Goal: Task Accomplishment & Management: Use online tool/utility

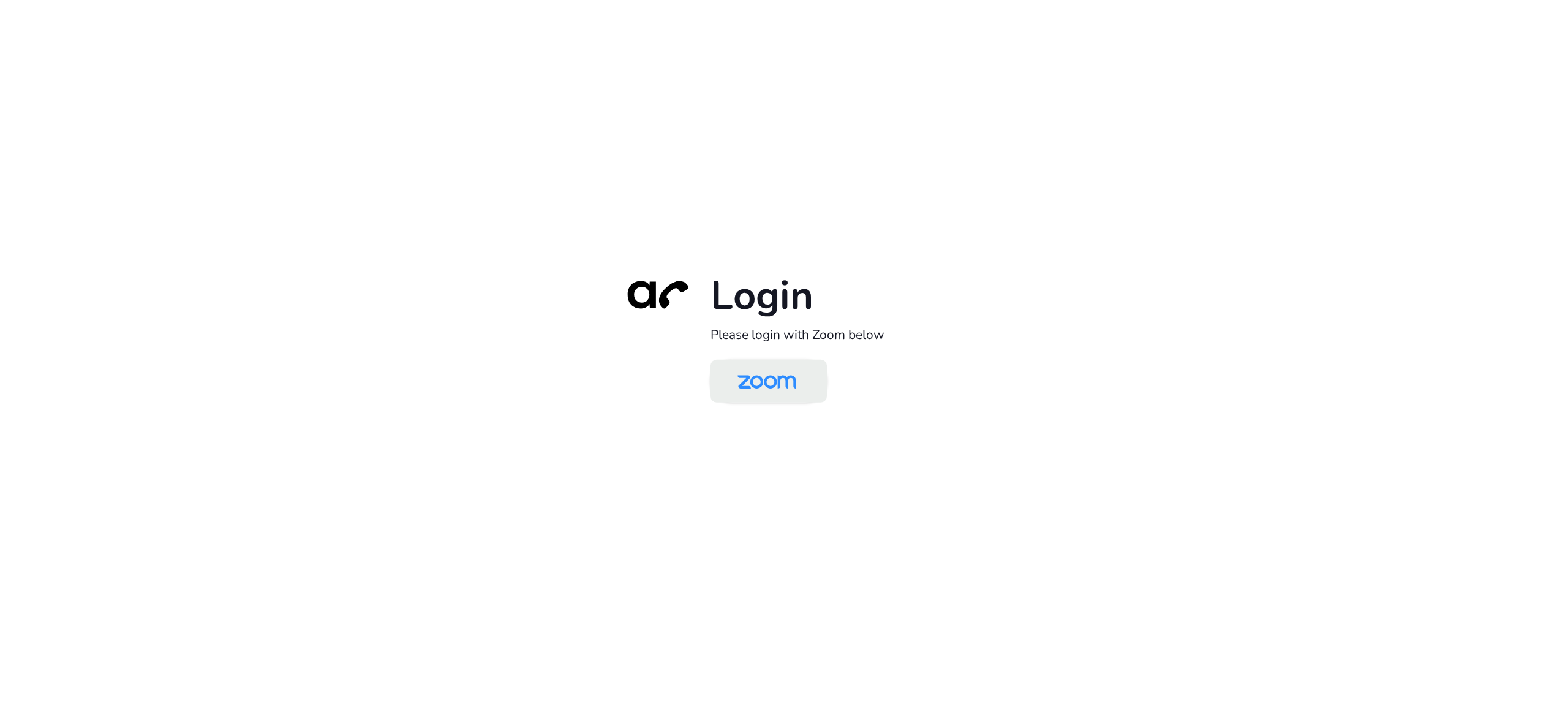
click at [782, 383] on img at bounding box center [768, 382] width 85 height 40
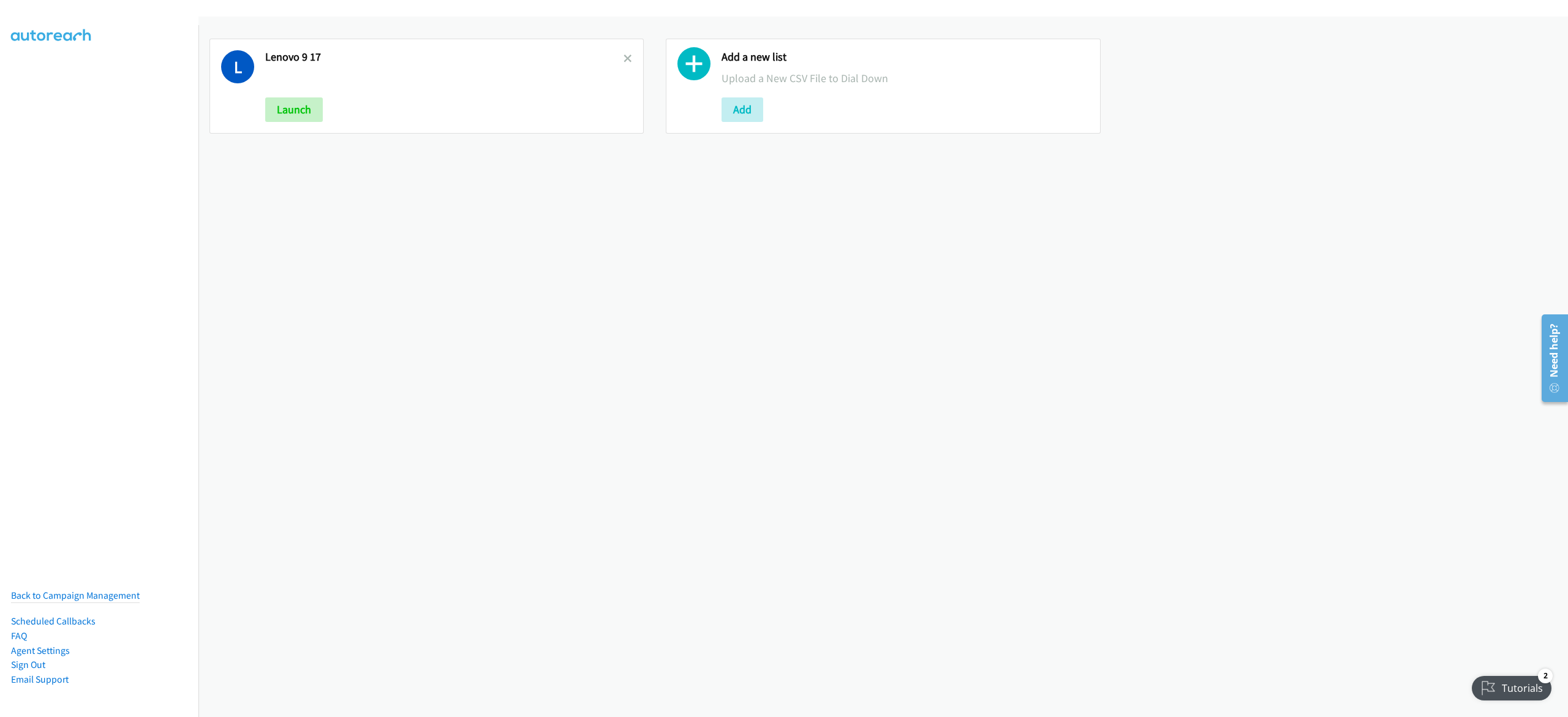
drag, startPoint x: 620, startPoint y: 57, endPoint x: 655, endPoint y: 90, distance: 48.1
click at [623, 57] on icon at bounding box center [627, 59] width 8 height 8
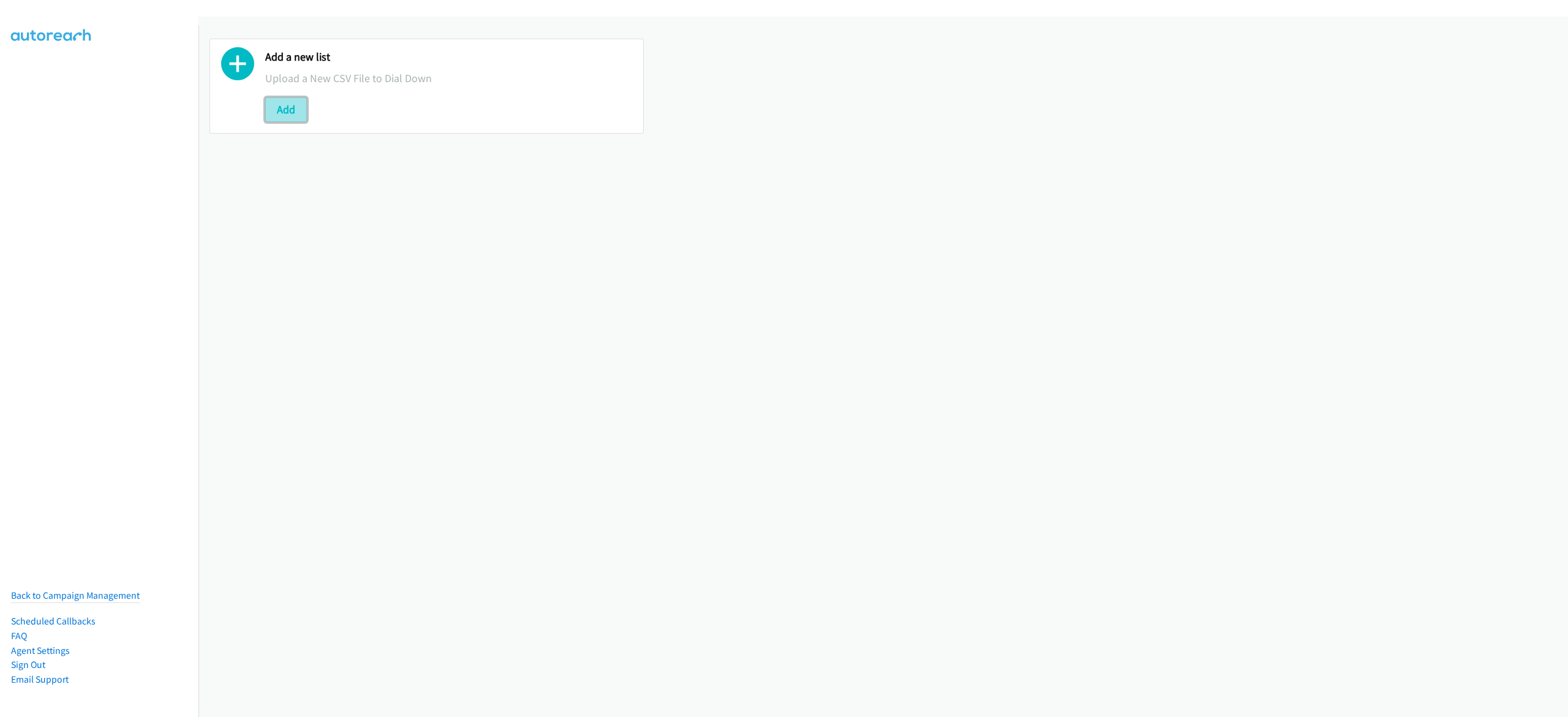
click at [294, 109] on button "Add" at bounding box center [286, 109] width 41 height 24
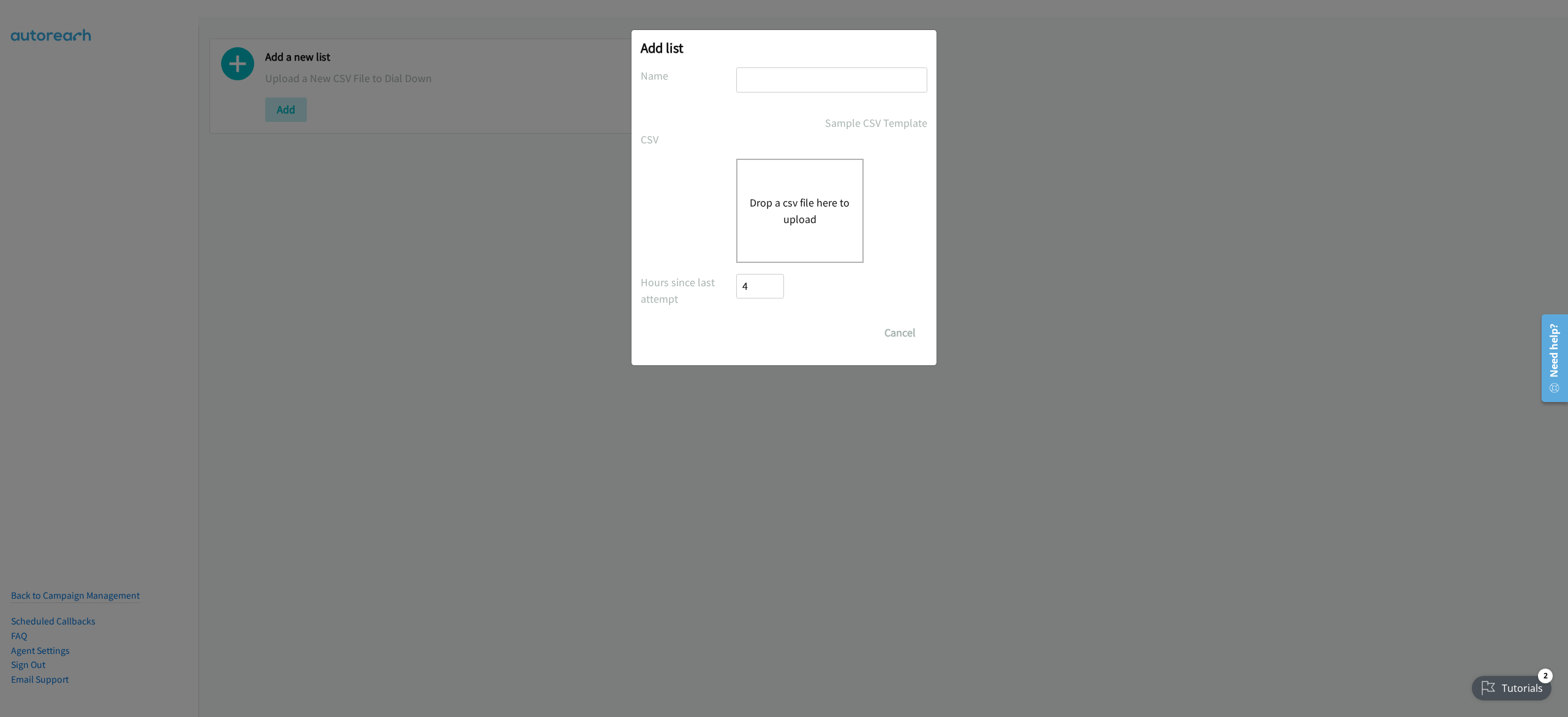
click at [793, 90] on input "text" at bounding box center [832, 80] width 191 height 25
type input "lenovo 9-18"
click at [807, 188] on div "Drop a csv file here to upload" at bounding box center [800, 210] width 127 height 105
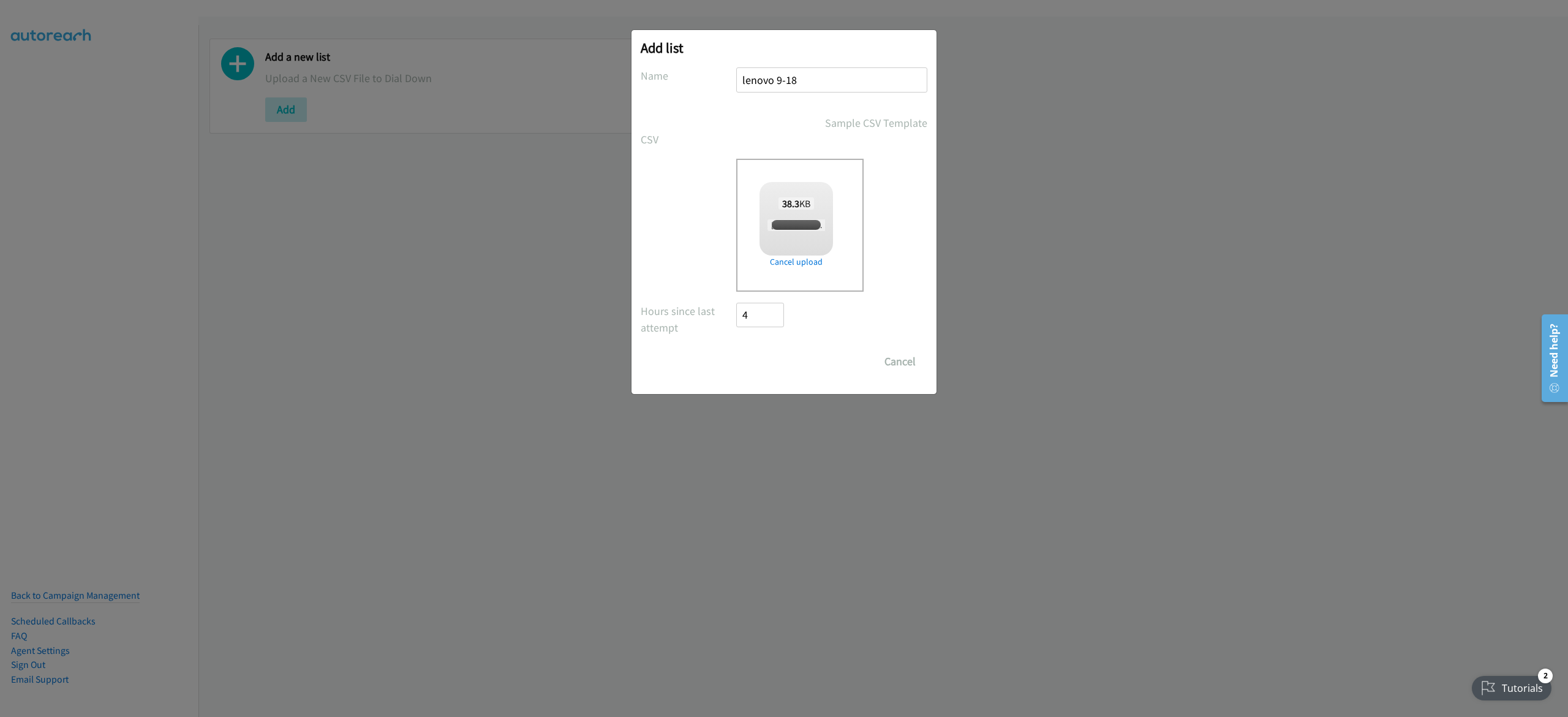
checkbox input "true"
click at [768, 359] on input "Save List" at bounding box center [768, 362] width 64 height 24
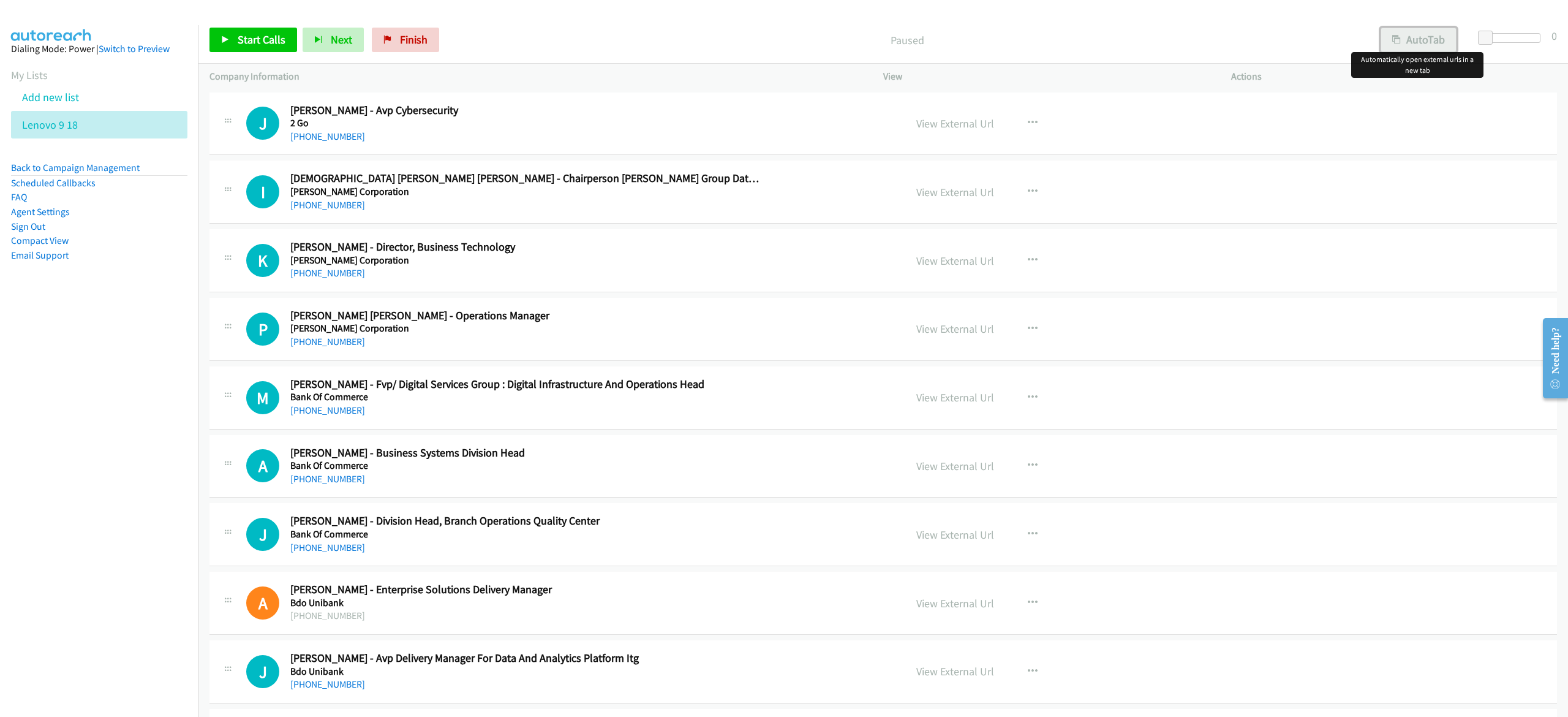
click at [1438, 44] on button "AutoTab" at bounding box center [1418, 40] width 76 height 24
click at [226, 41] on icon at bounding box center [225, 40] width 8 height 8
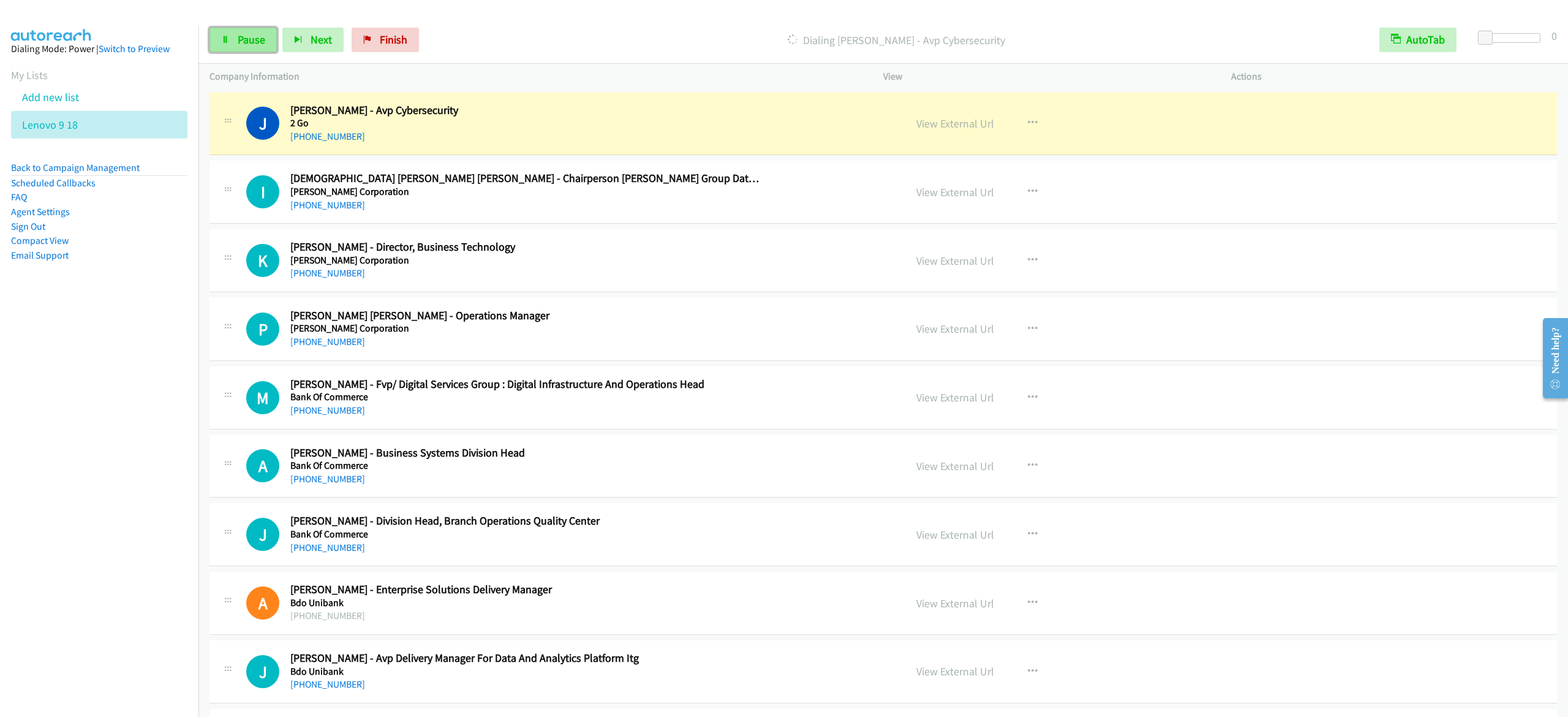
click at [248, 46] on span "Pause" at bounding box center [251, 39] width 27 height 14
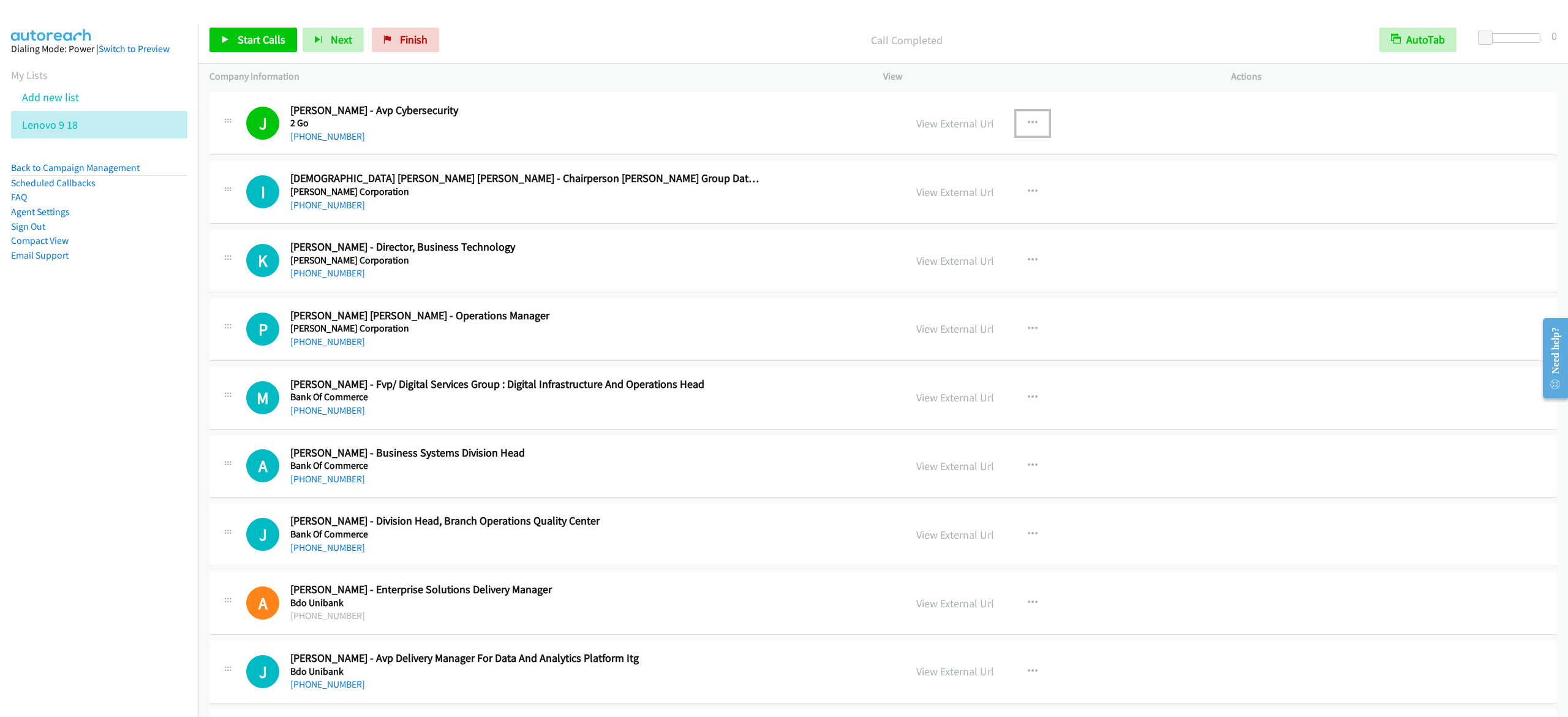
click at [1028, 122] on button "button" at bounding box center [1032, 123] width 33 height 24
click at [267, 43] on div at bounding box center [784, 358] width 1568 height 717
click at [262, 37] on span "Start Calls" at bounding box center [261, 39] width 48 height 14
click at [246, 36] on span "Pause" at bounding box center [251, 39] width 27 height 14
click at [257, 41] on span "Start Calls" at bounding box center [261, 39] width 48 height 14
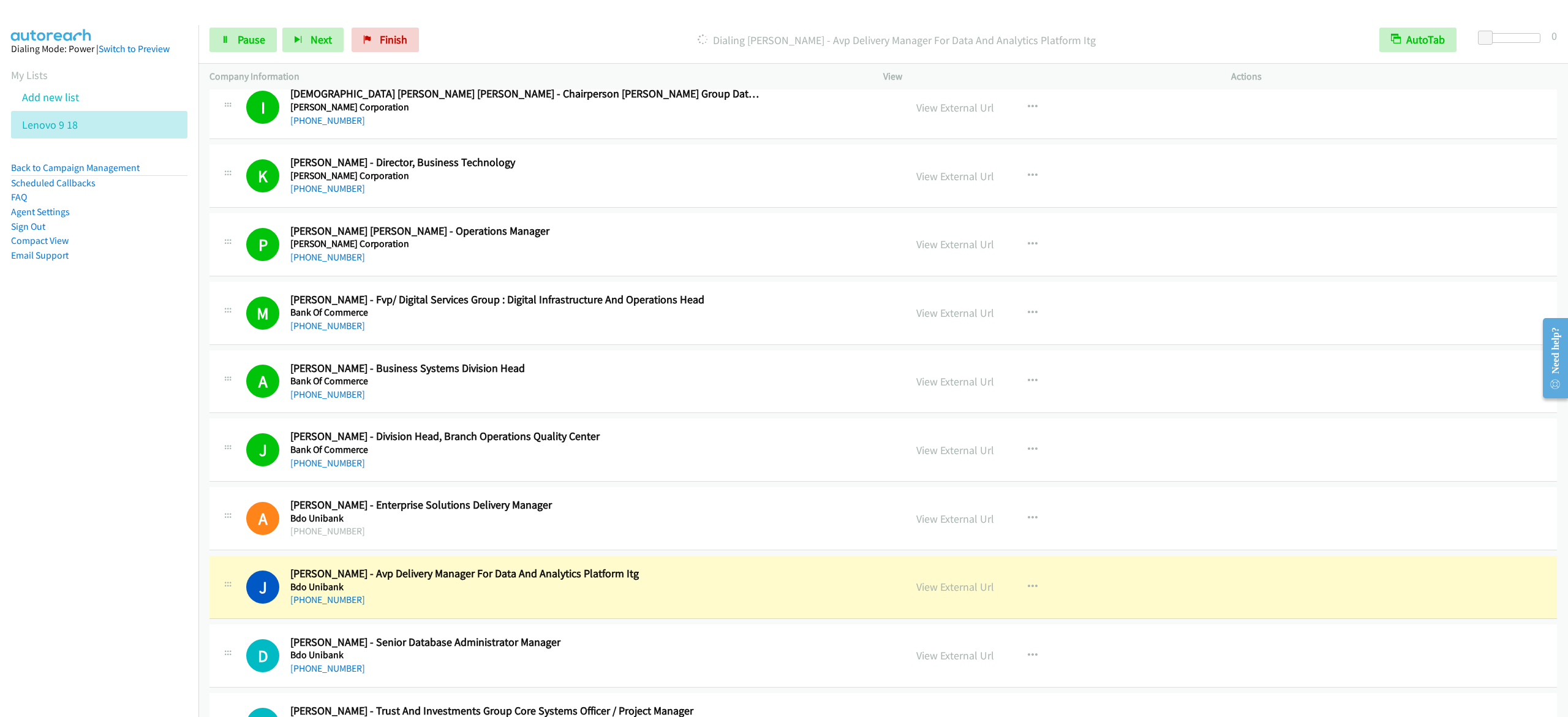
scroll to position [122, 0]
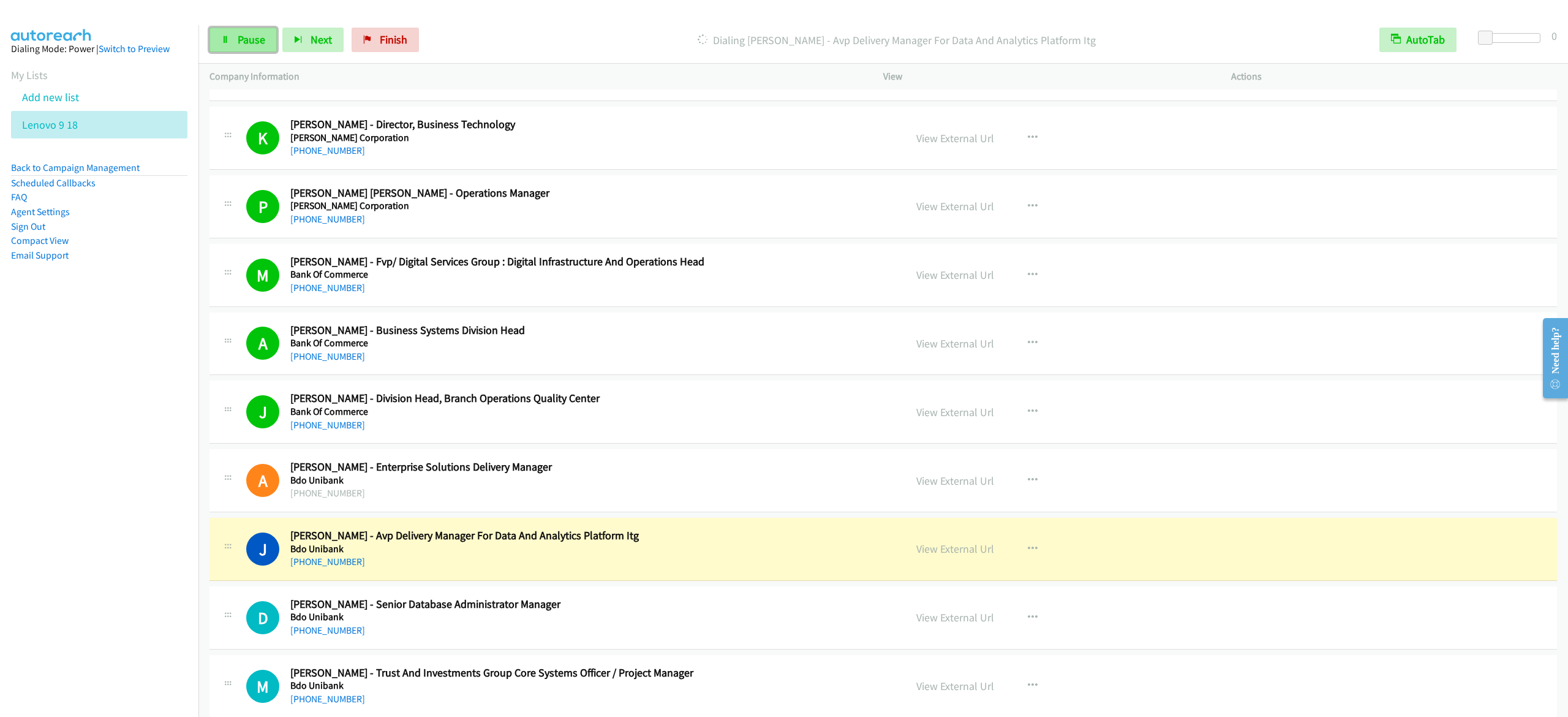
click at [257, 37] on span "Pause" at bounding box center [251, 39] width 27 height 14
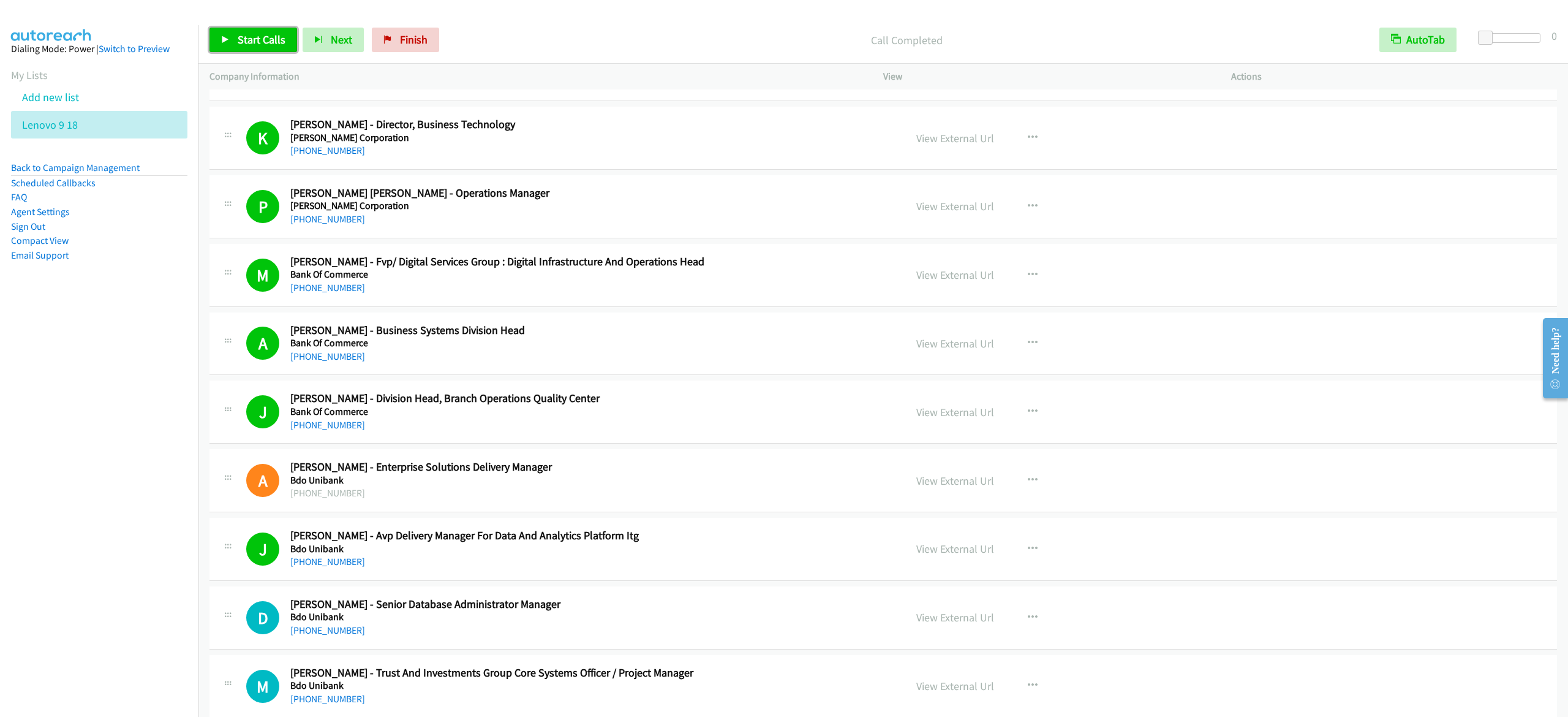
click at [215, 46] on link "Start Calls" at bounding box center [252, 40] width 88 height 24
click at [243, 26] on div "Start Calls Pause Next Finish Dialing Ramil Sison - Vice President Central Oper…" at bounding box center [883, 41] width 1369 height 47
click at [235, 29] on link "Pause" at bounding box center [243, 40] width 68 height 24
click at [281, 31] on link "Start Calls" at bounding box center [252, 40] width 88 height 24
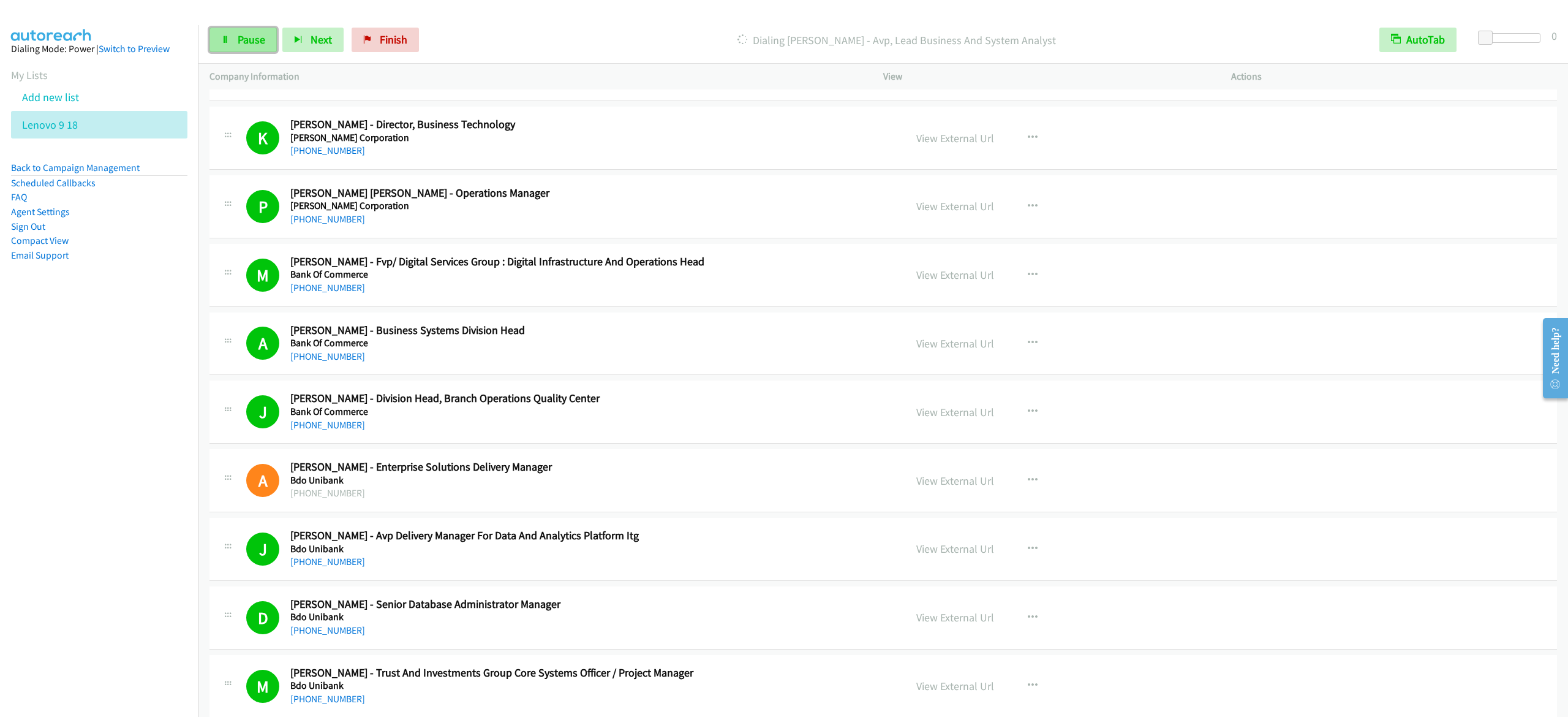
click at [255, 34] on span "Pause" at bounding box center [251, 39] width 27 height 14
click at [276, 32] on link "Start Calls" at bounding box center [252, 40] width 88 height 24
click at [240, 34] on span "Pause" at bounding box center [251, 39] width 27 height 14
click at [251, 32] on link "Start Calls" at bounding box center [252, 40] width 88 height 24
click at [251, 40] on span "Pause" at bounding box center [251, 39] width 27 height 14
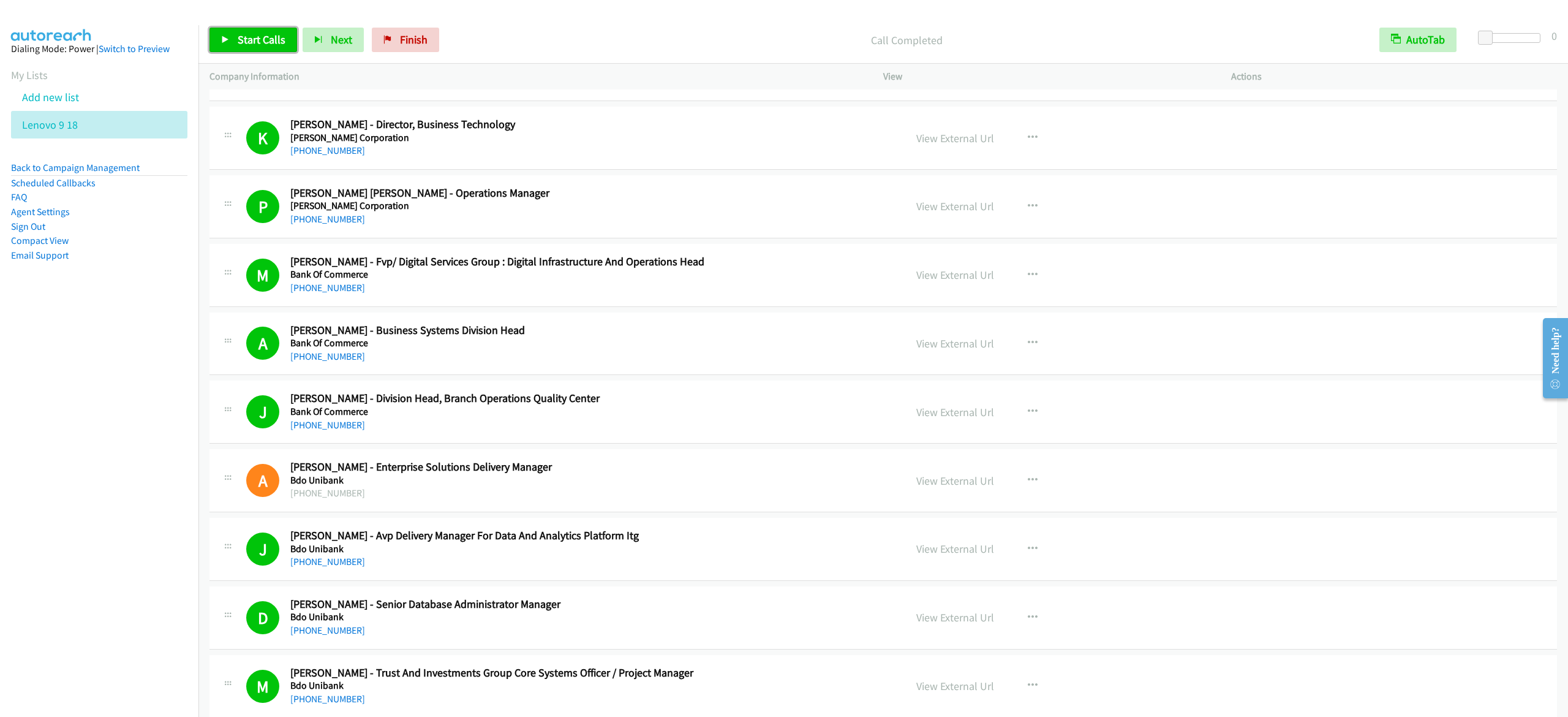
click at [224, 39] on icon at bounding box center [225, 40] width 8 height 8
click at [246, 39] on span "Pause" at bounding box center [251, 39] width 27 height 14
click at [231, 41] on link "Start Calls" at bounding box center [252, 40] width 88 height 24
click at [245, 38] on span "Pause" at bounding box center [251, 39] width 27 height 14
click at [228, 36] on icon at bounding box center [225, 40] width 8 height 8
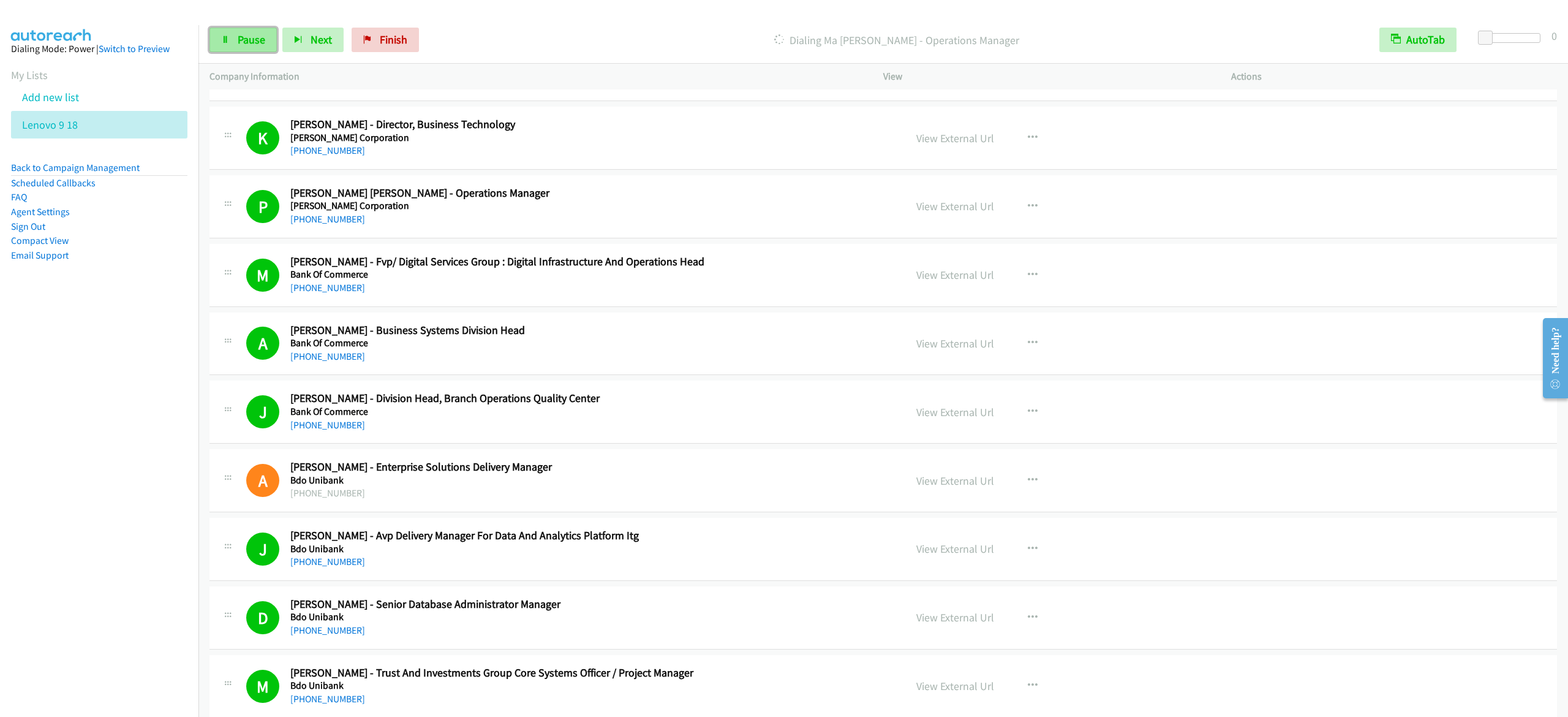
click at [234, 28] on link "Pause" at bounding box center [243, 40] width 68 height 24
click at [268, 31] on link "Start Calls" at bounding box center [252, 40] width 88 height 24
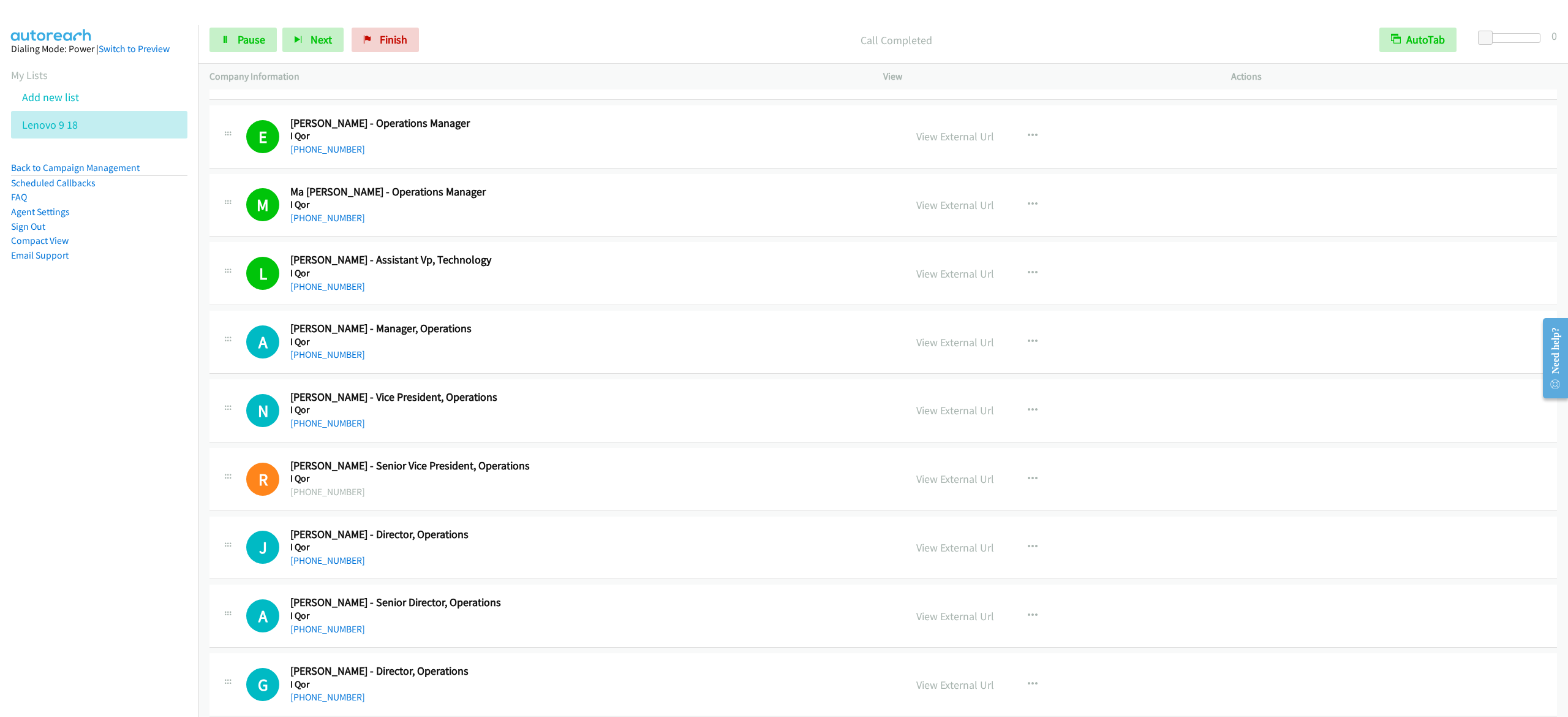
scroll to position [2207, 0]
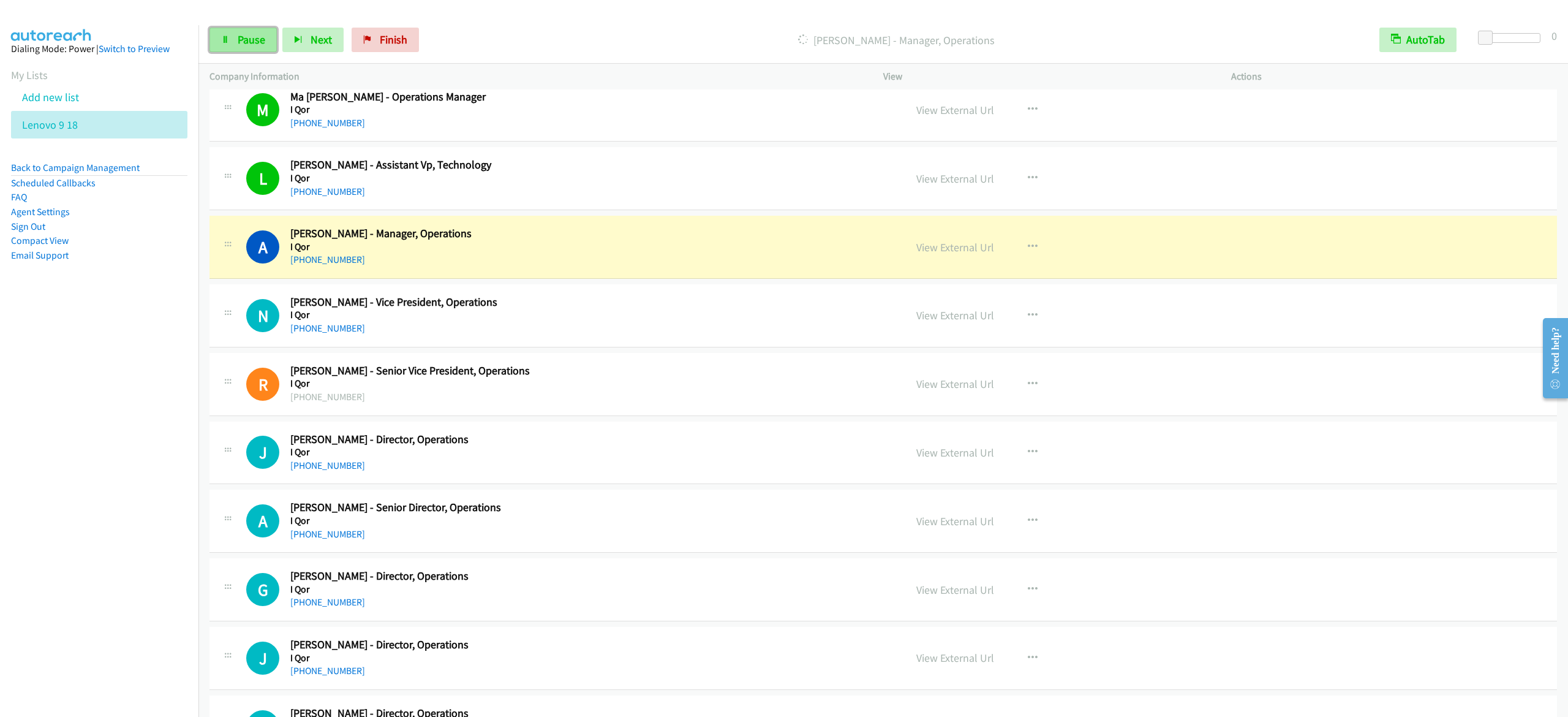
click at [252, 37] on span "Pause" at bounding box center [251, 39] width 27 height 14
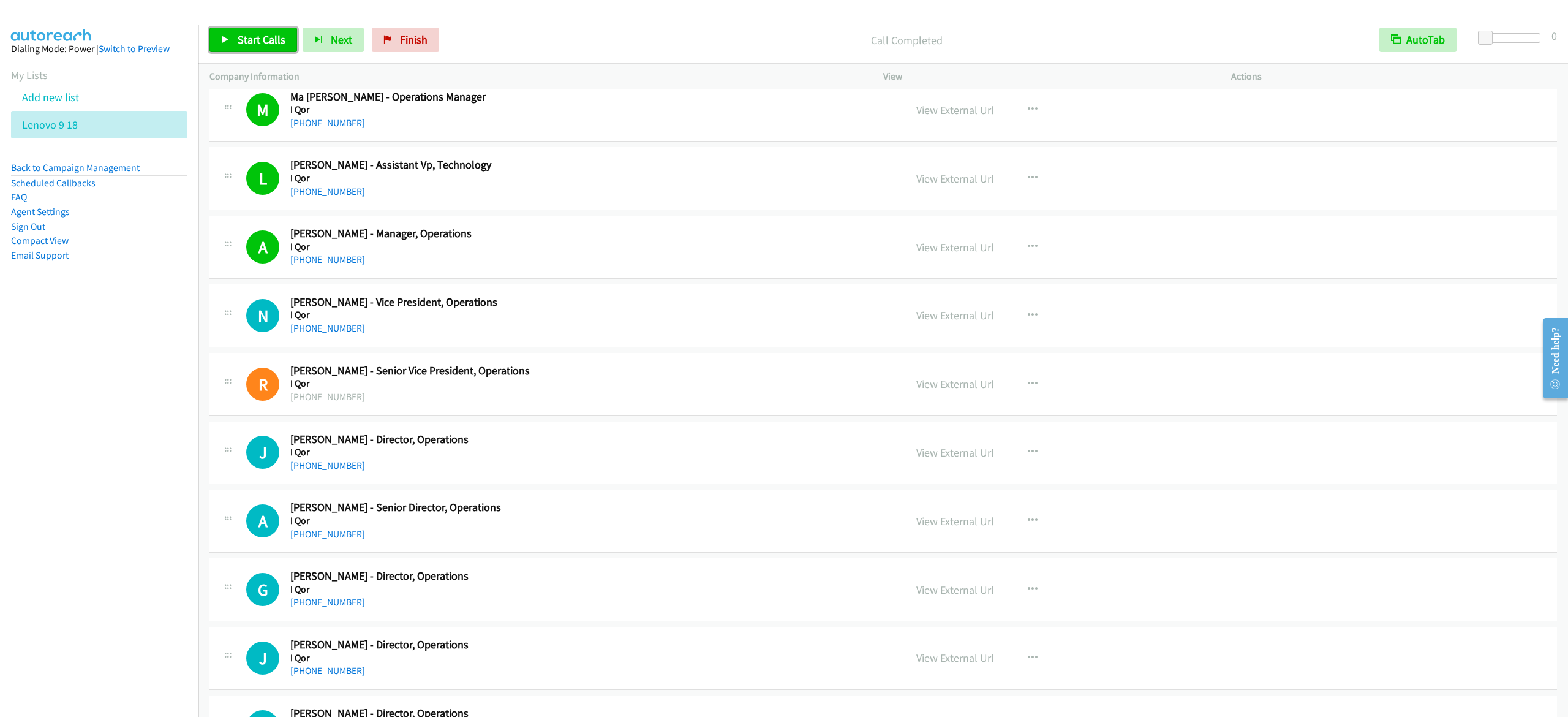
click at [290, 36] on link "Start Calls" at bounding box center [252, 40] width 88 height 24
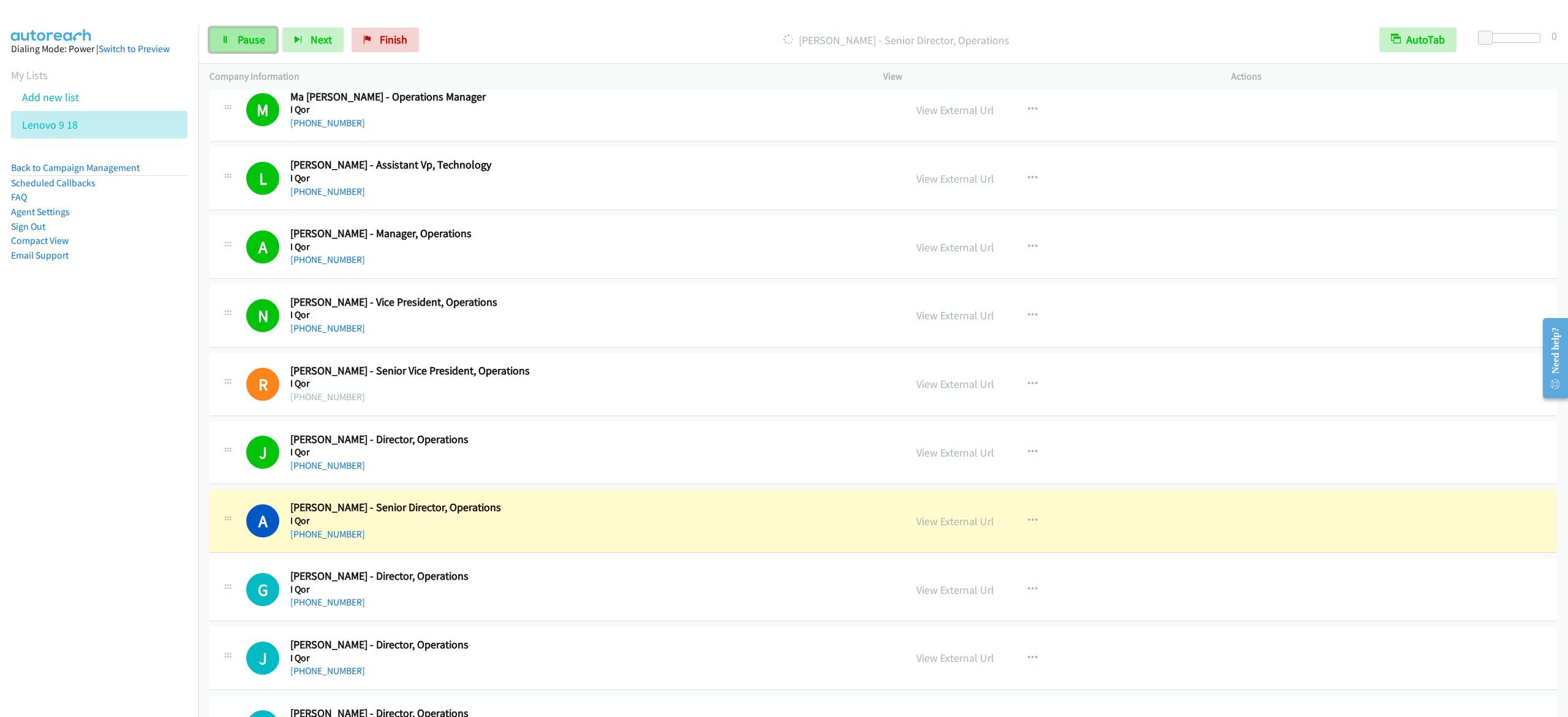
click at [235, 32] on link "Pause" at bounding box center [243, 40] width 68 height 24
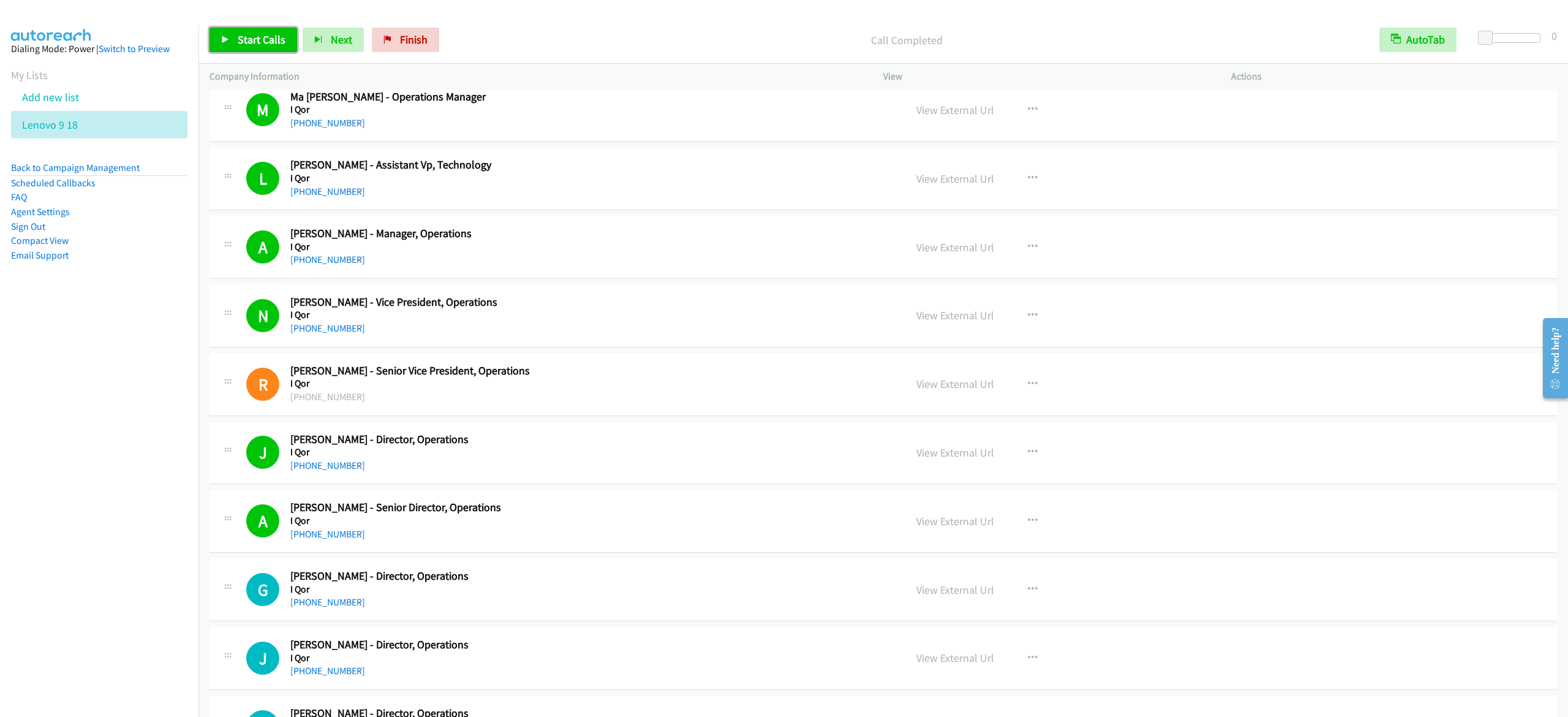
click at [256, 45] on span "Start Calls" at bounding box center [261, 39] width 48 height 14
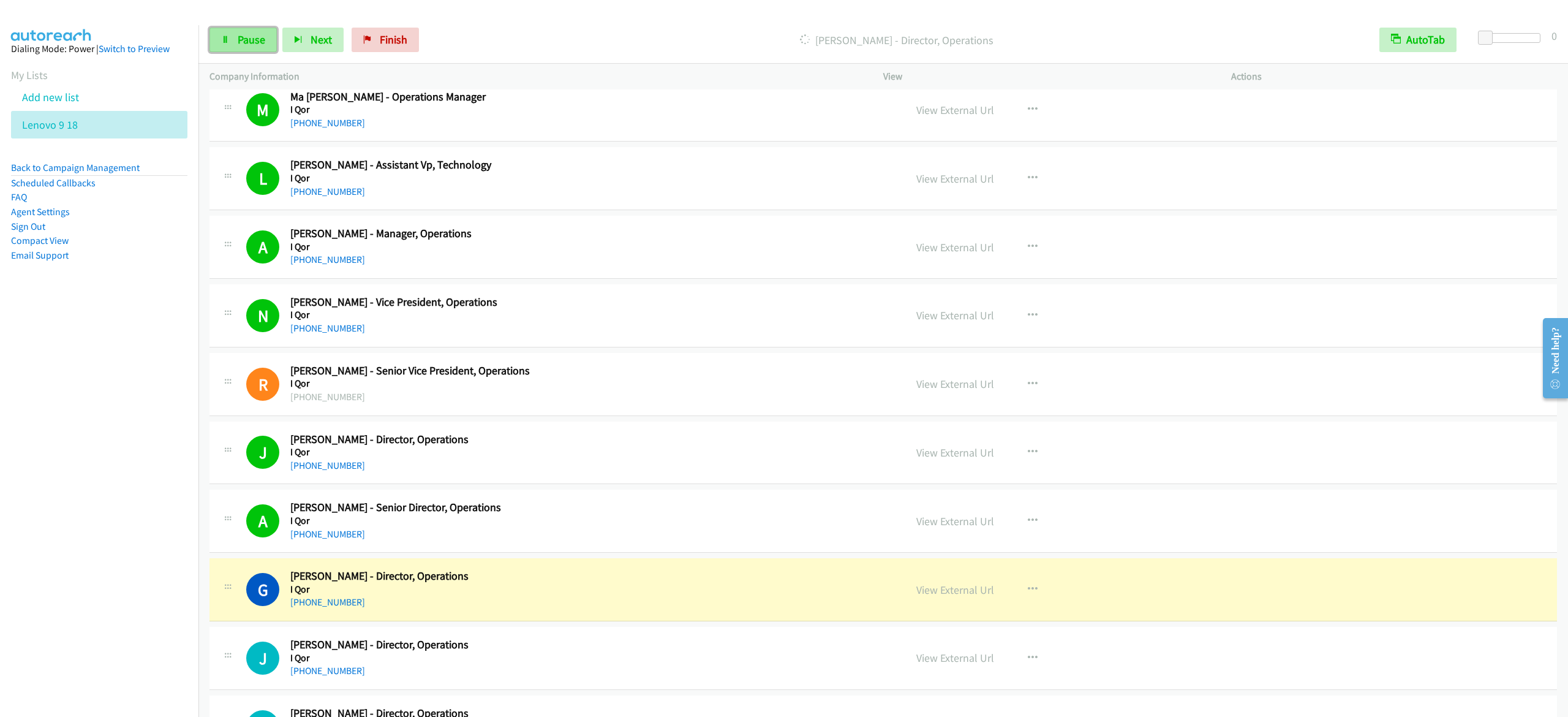
click at [276, 36] on link "Pause" at bounding box center [243, 40] width 68 height 24
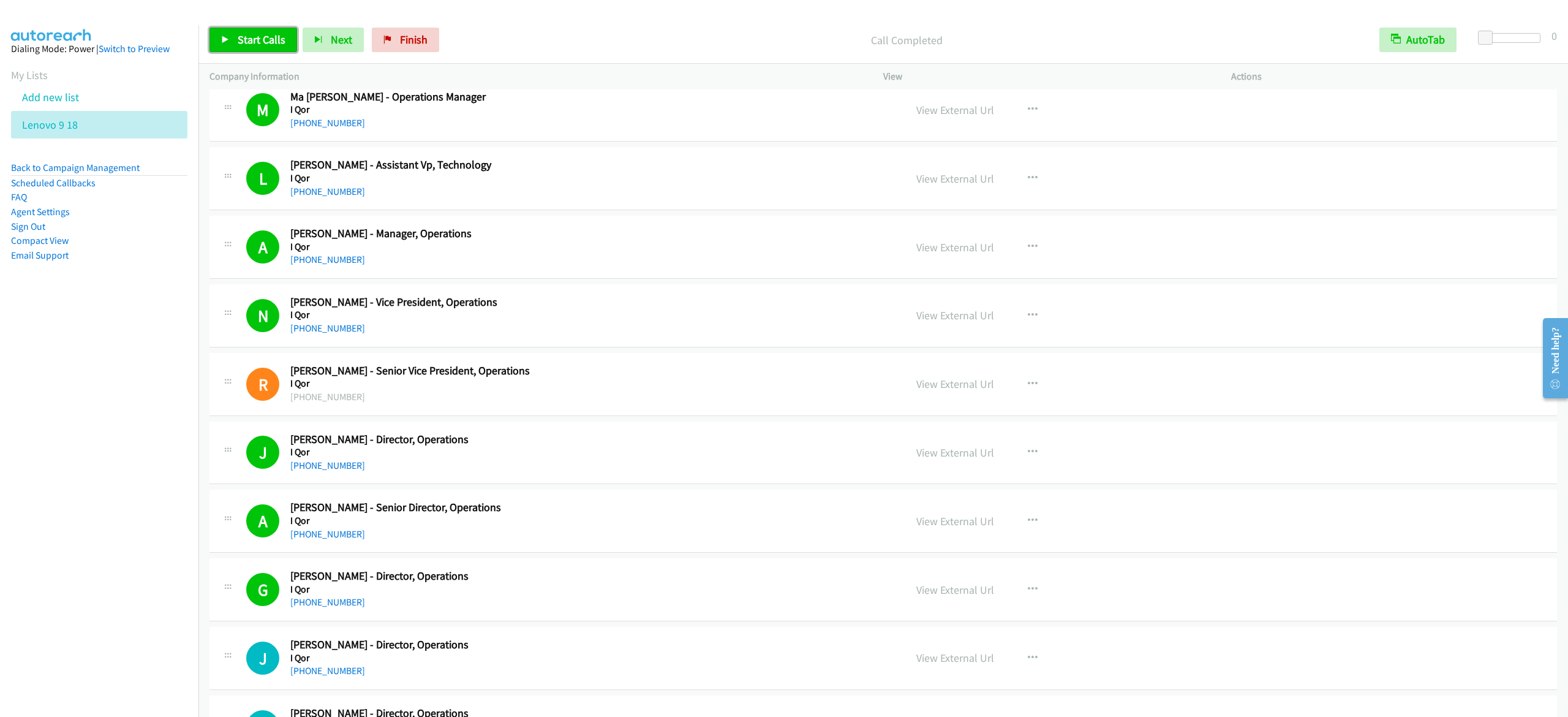
click at [272, 37] on span "Start Calls" at bounding box center [261, 39] width 48 height 14
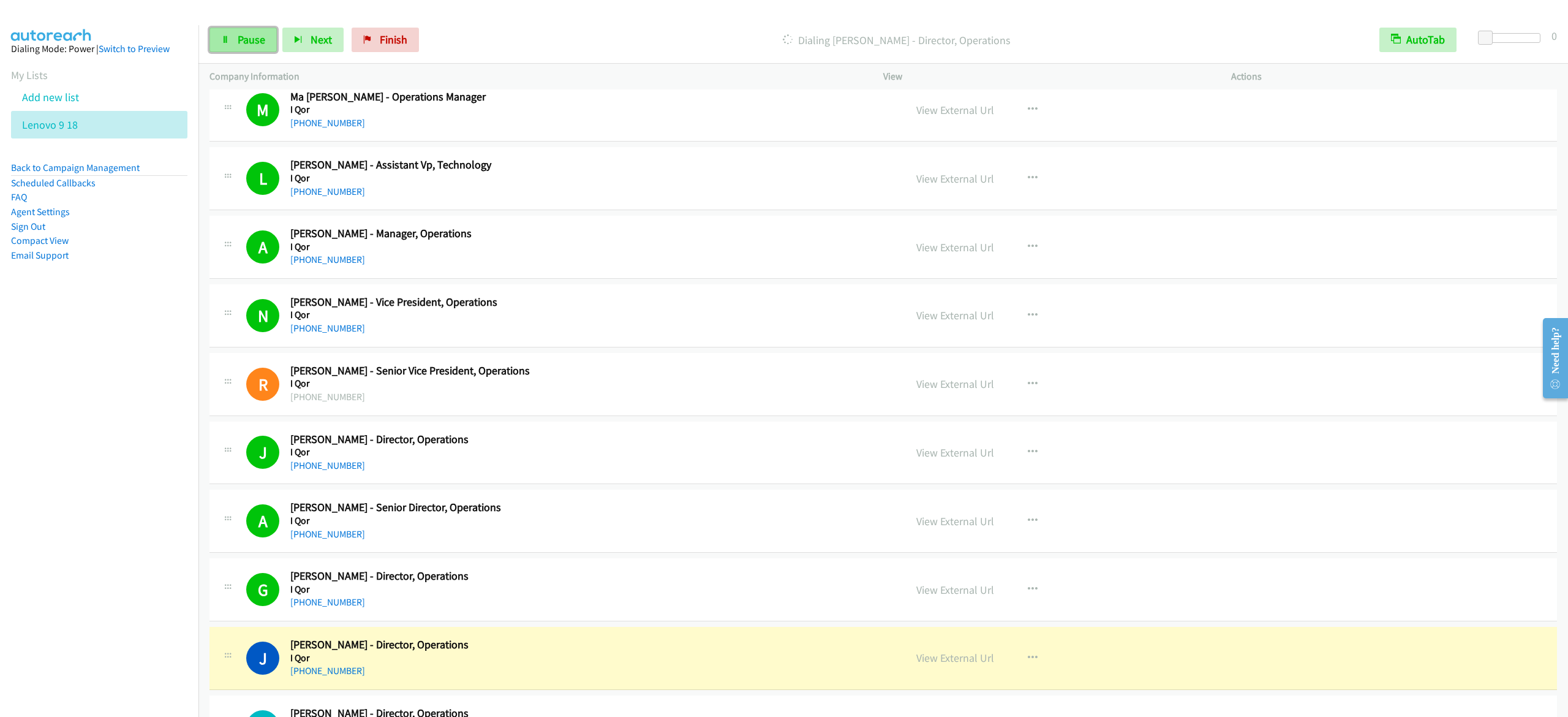
click at [232, 39] on link "Pause" at bounding box center [243, 40] width 68 height 24
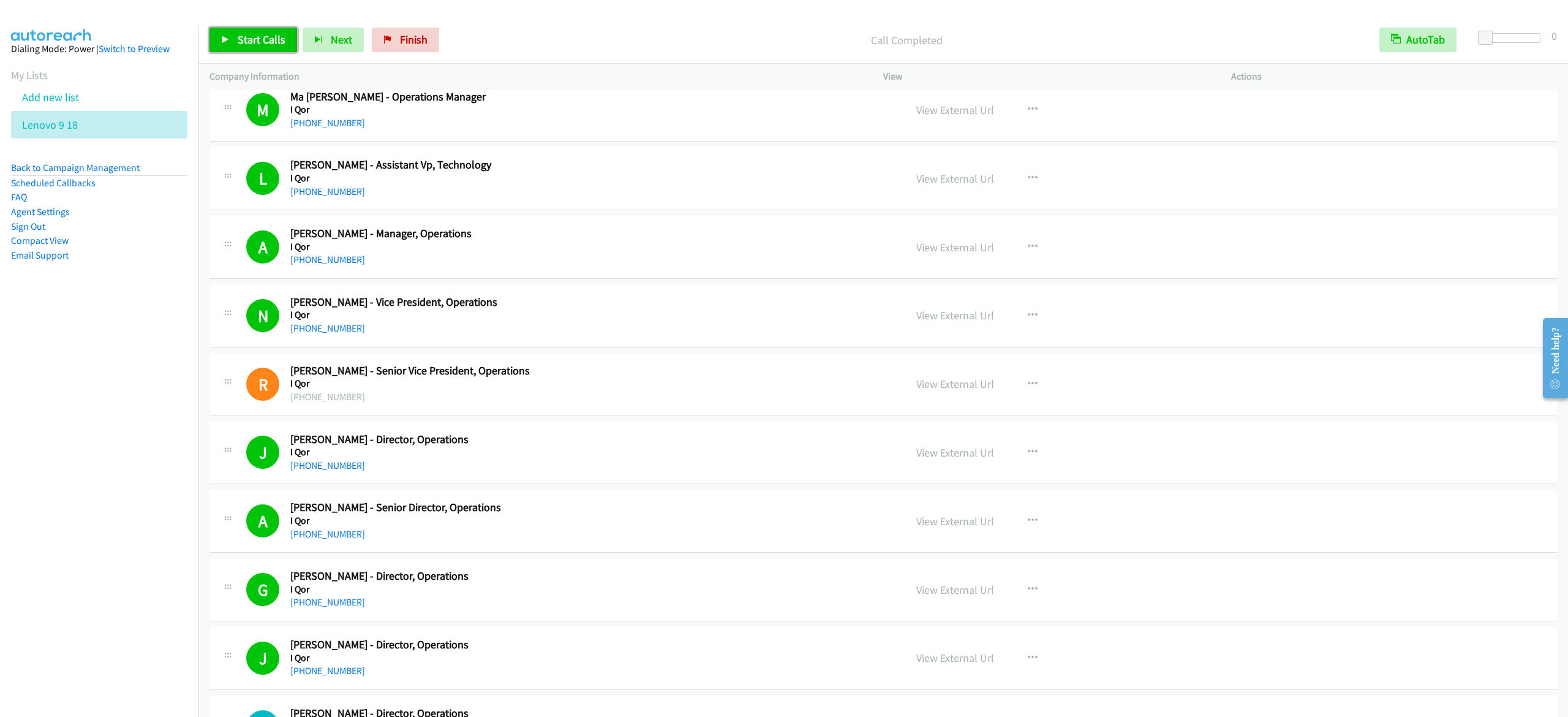
click at [253, 41] on span "Start Calls" at bounding box center [261, 39] width 48 height 14
drag, startPoint x: 257, startPoint y: 36, endPoint x: 294, endPoint y: 51, distance: 39.9
click at [257, 36] on span "Pause" at bounding box center [251, 39] width 27 height 14
click at [513, 22] on div "Start Calls Pause Next Finish Call Completed AutoTab AutoTab 0" at bounding box center [883, 41] width 1369 height 47
click at [723, 31] on div "Call Completed" at bounding box center [906, 40] width 924 height 24
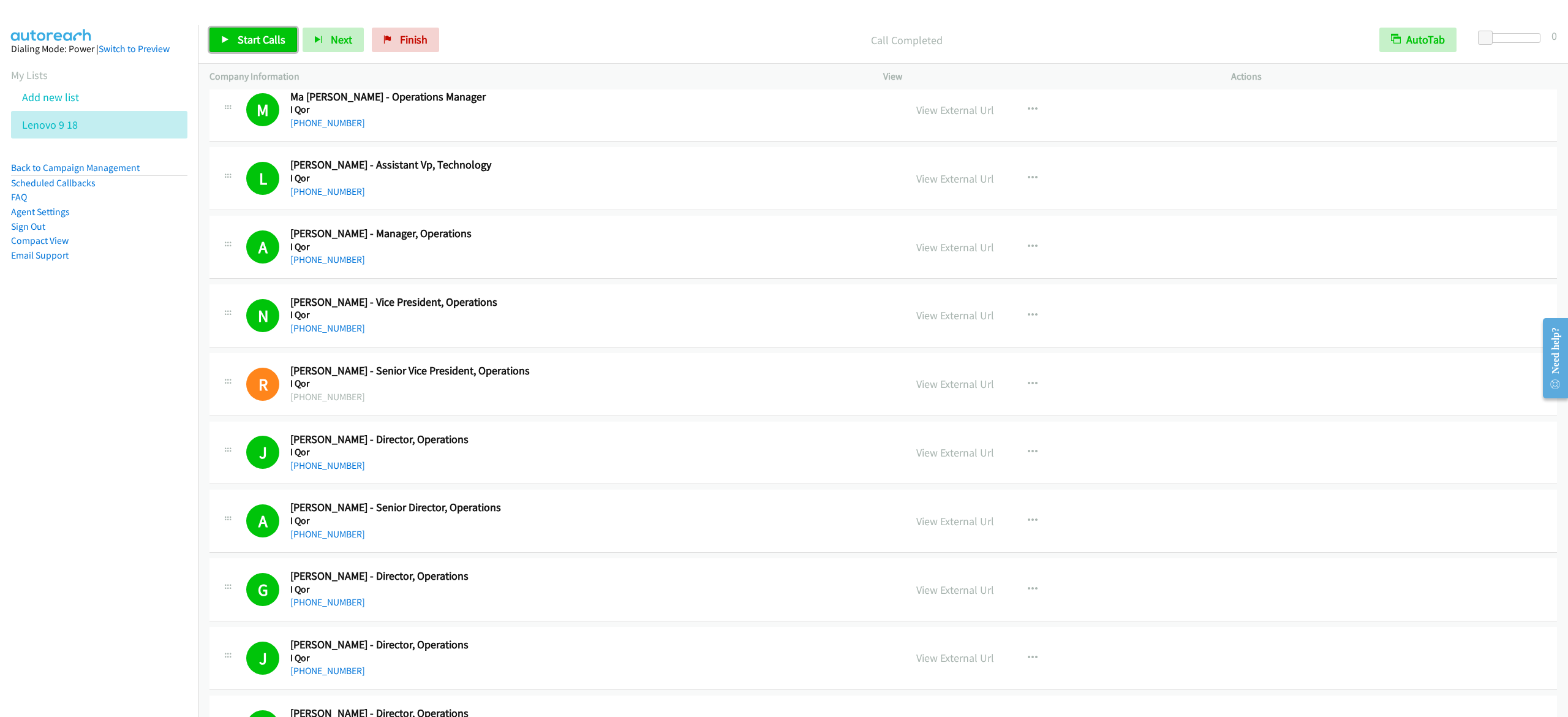
click at [250, 38] on span "Start Calls" at bounding box center [261, 39] width 48 height 14
click at [234, 45] on link "Pause" at bounding box center [243, 40] width 68 height 24
click at [218, 43] on link "Start Calls" at bounding box center [252, 40] width 88 height 24
drag, startPoint x: 232, startPoint y: 33, endPoint x: 284, endPoint y: 60, distance: 58.6
click at [232, 33] on link "Pause" at bounding box center [243, 40] width 68 height 24
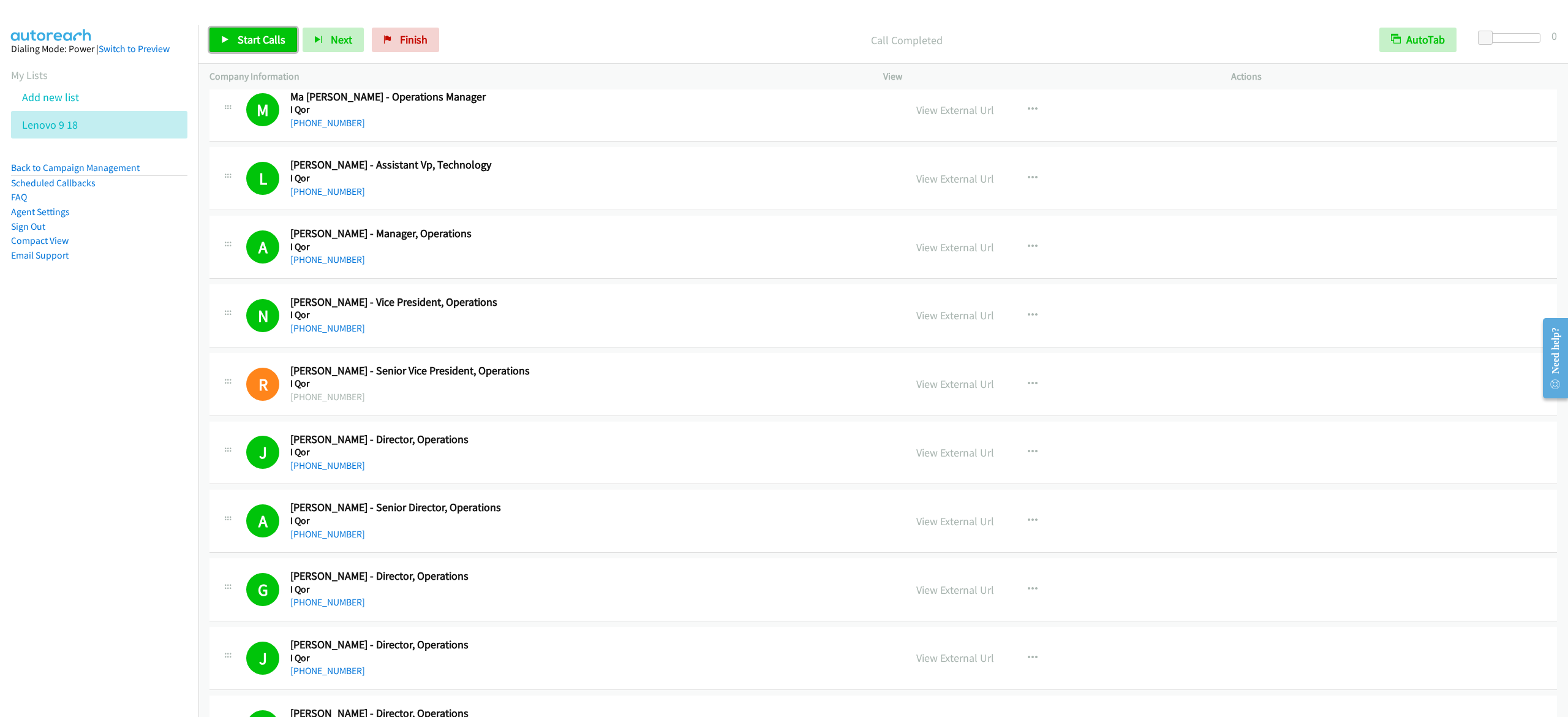
click at [262, 34] on span "Start Calls" at bounding box center [261, 39] width 48 height 14
click at [225, 37] on icon at bounding box center [225, 40] width 8 height 8
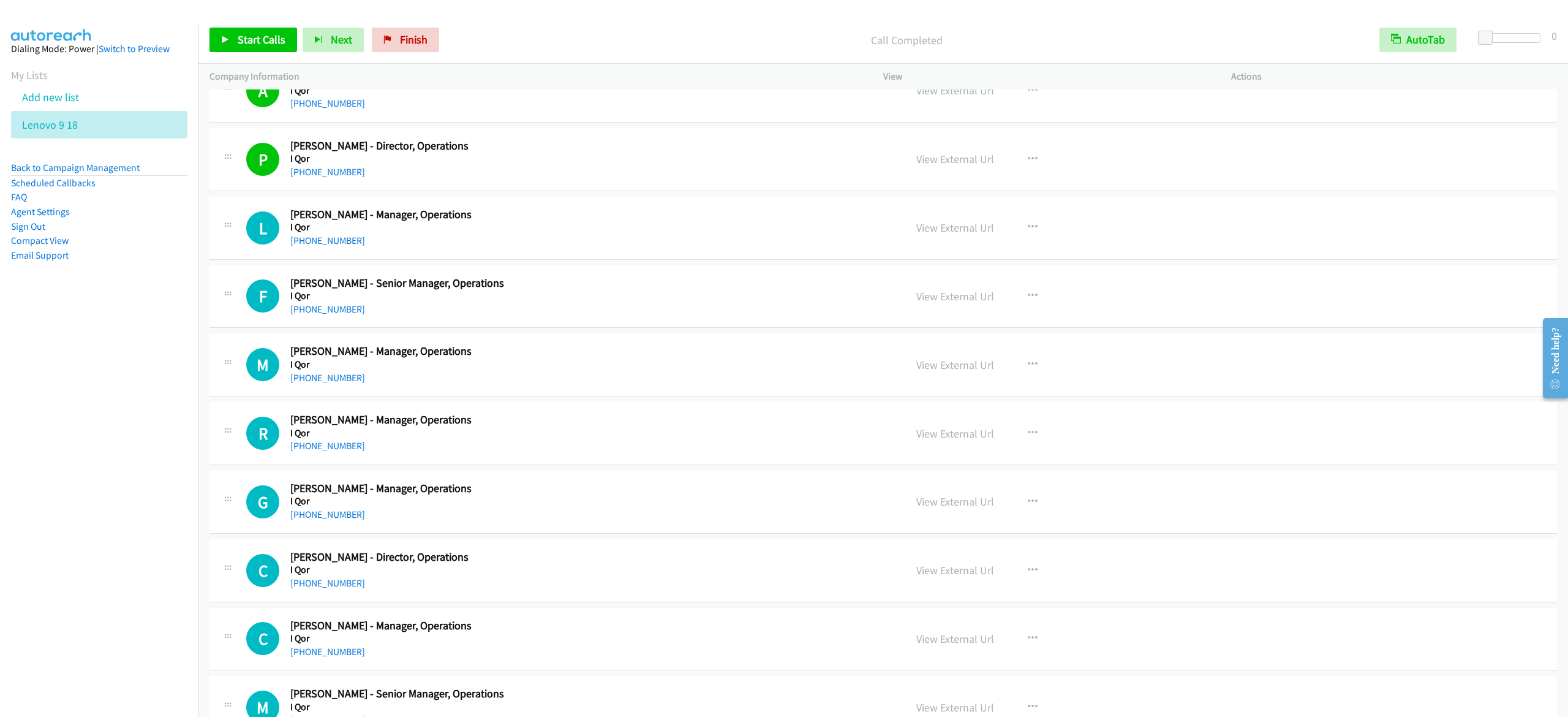
scroll to position [3064, 0]
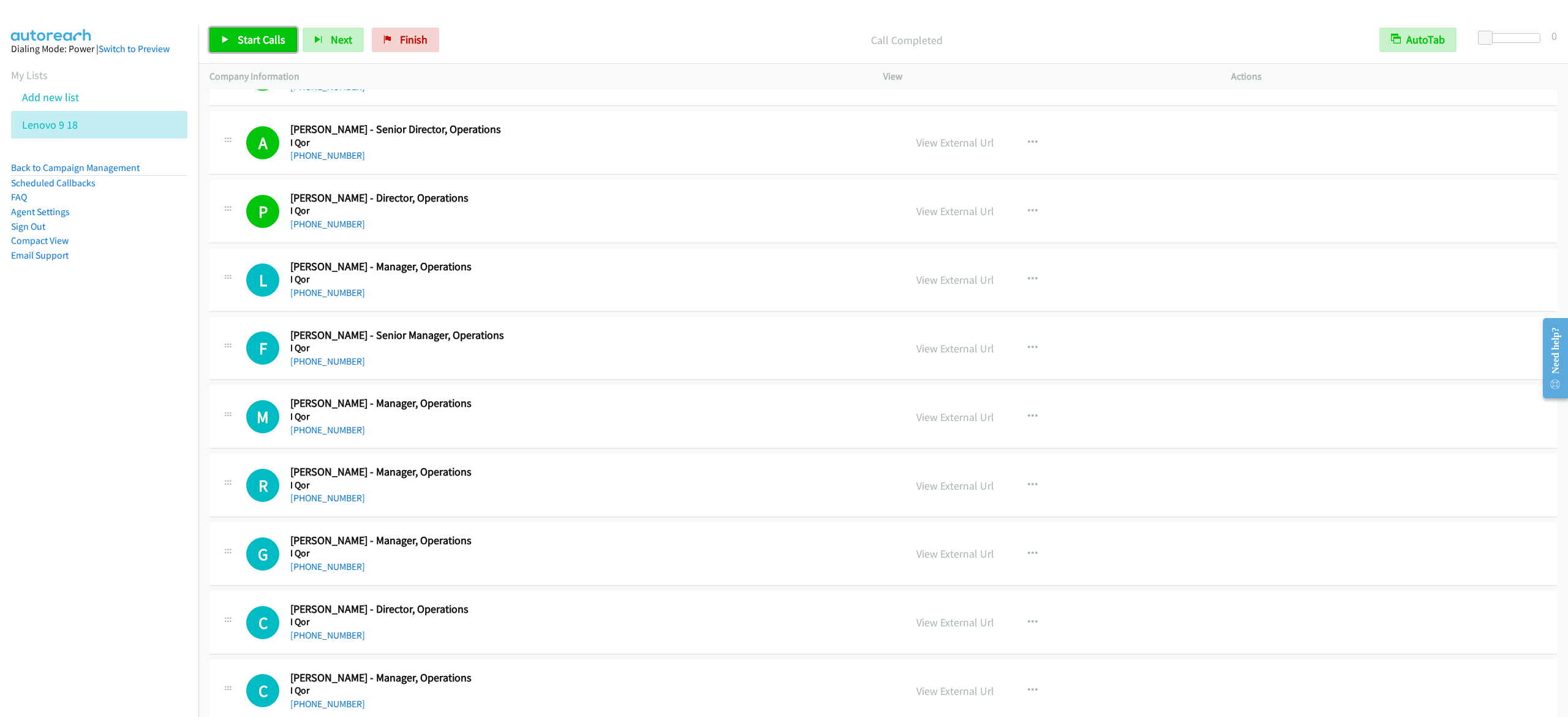
click at [213, 32] on link "Start Calls" at bounding box center [252, 40] width 88 height 24
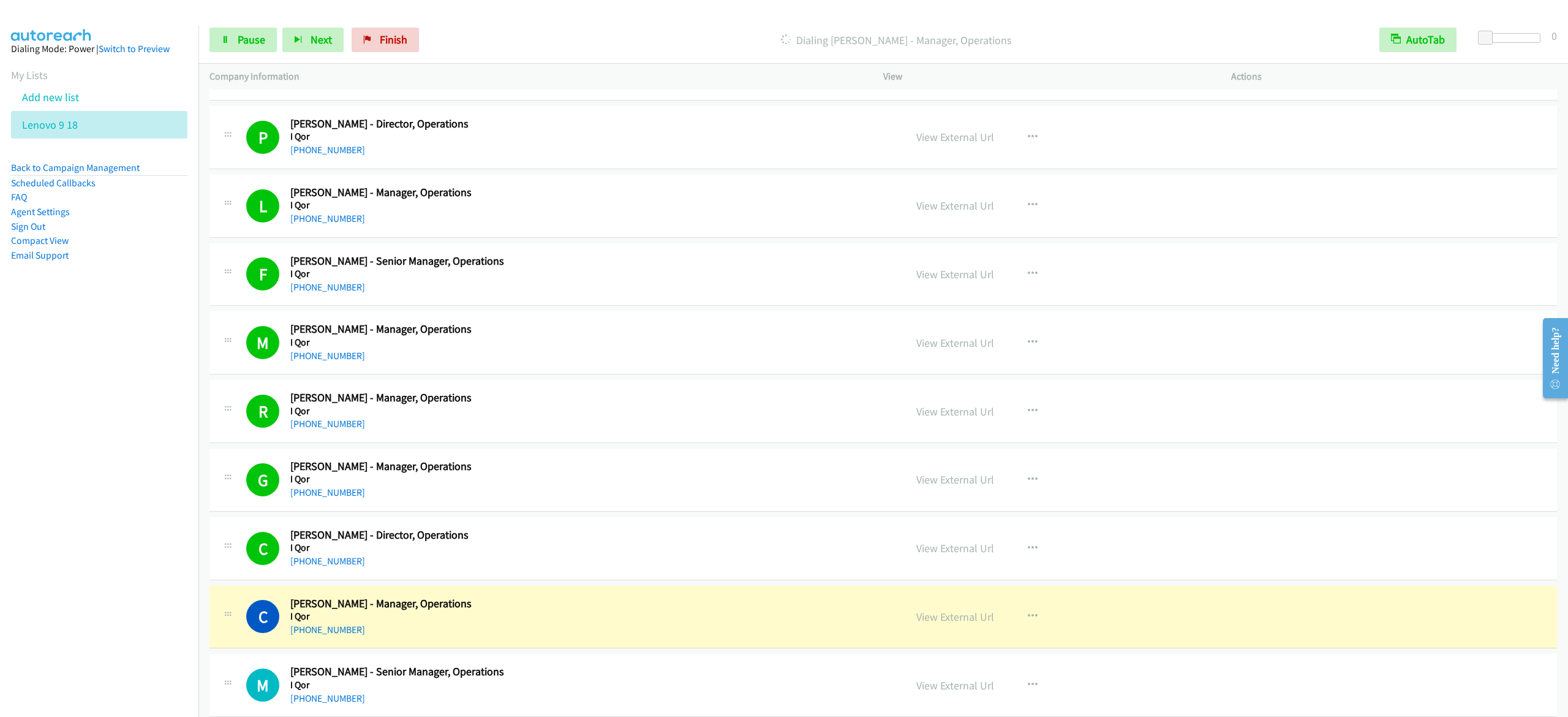
scroll to position [3187, 0]
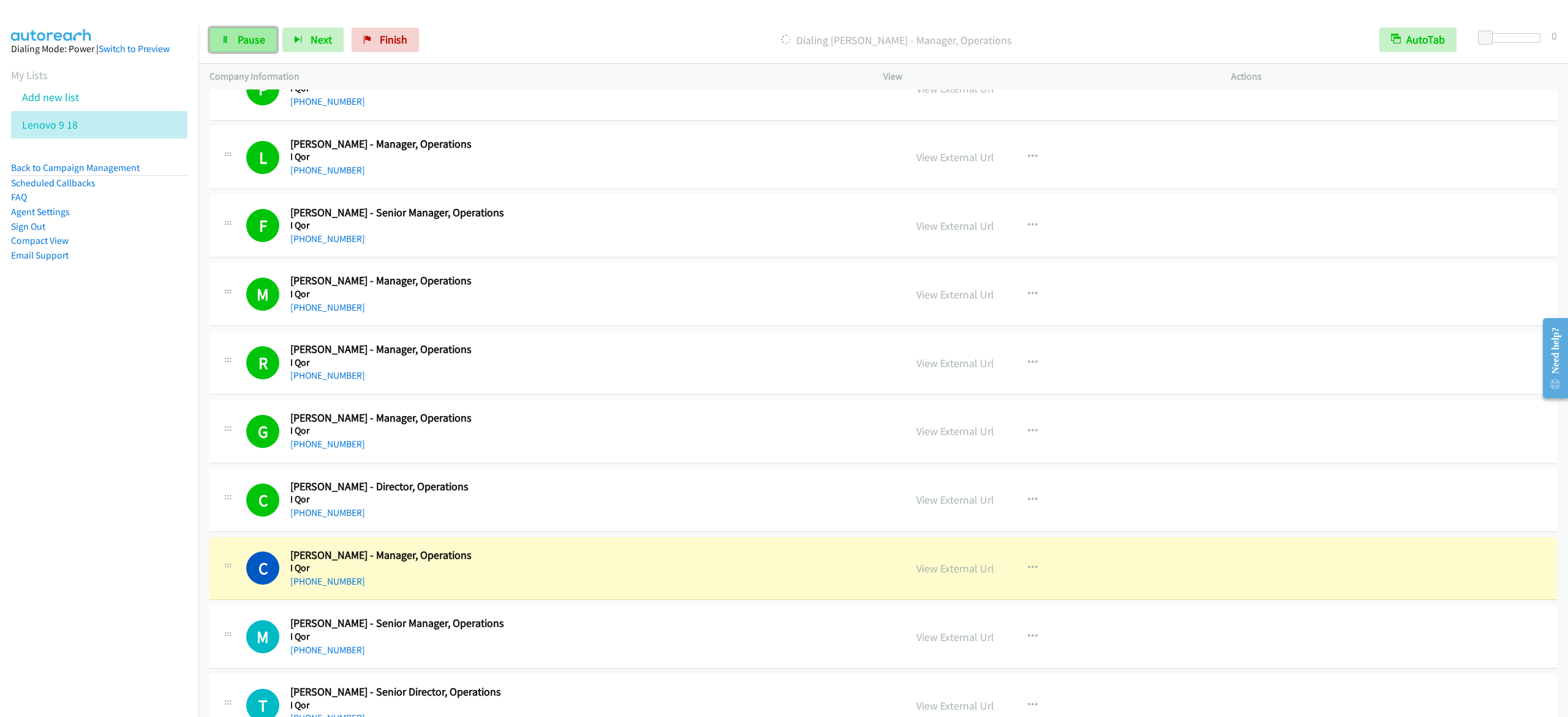
click at [235, 46] on link "Pause" at bounding box center [243, 40] width 68 height 24
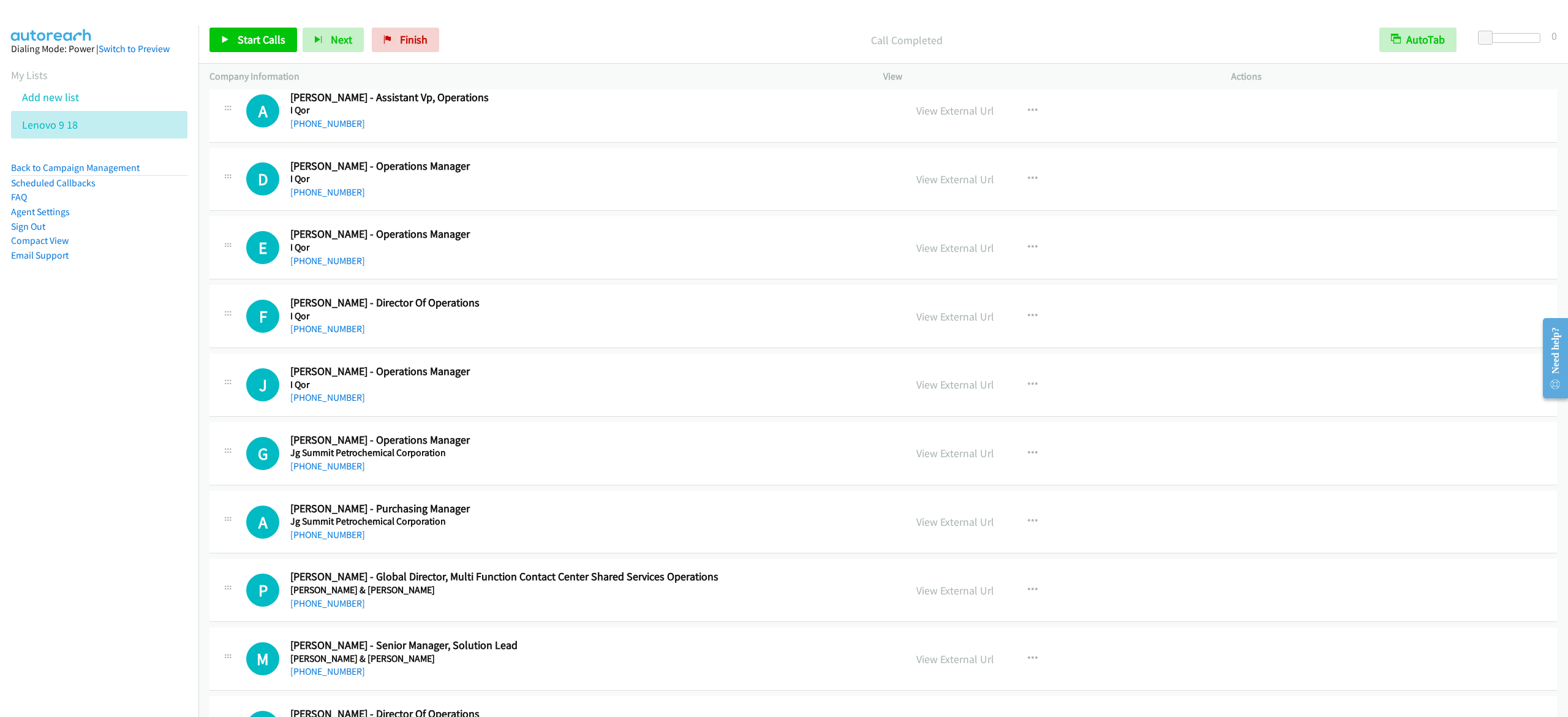
scroll to position [6865, 0]
click at [1017, 467] on button "button" at bounding box center [1032, 455] width 33 height 24
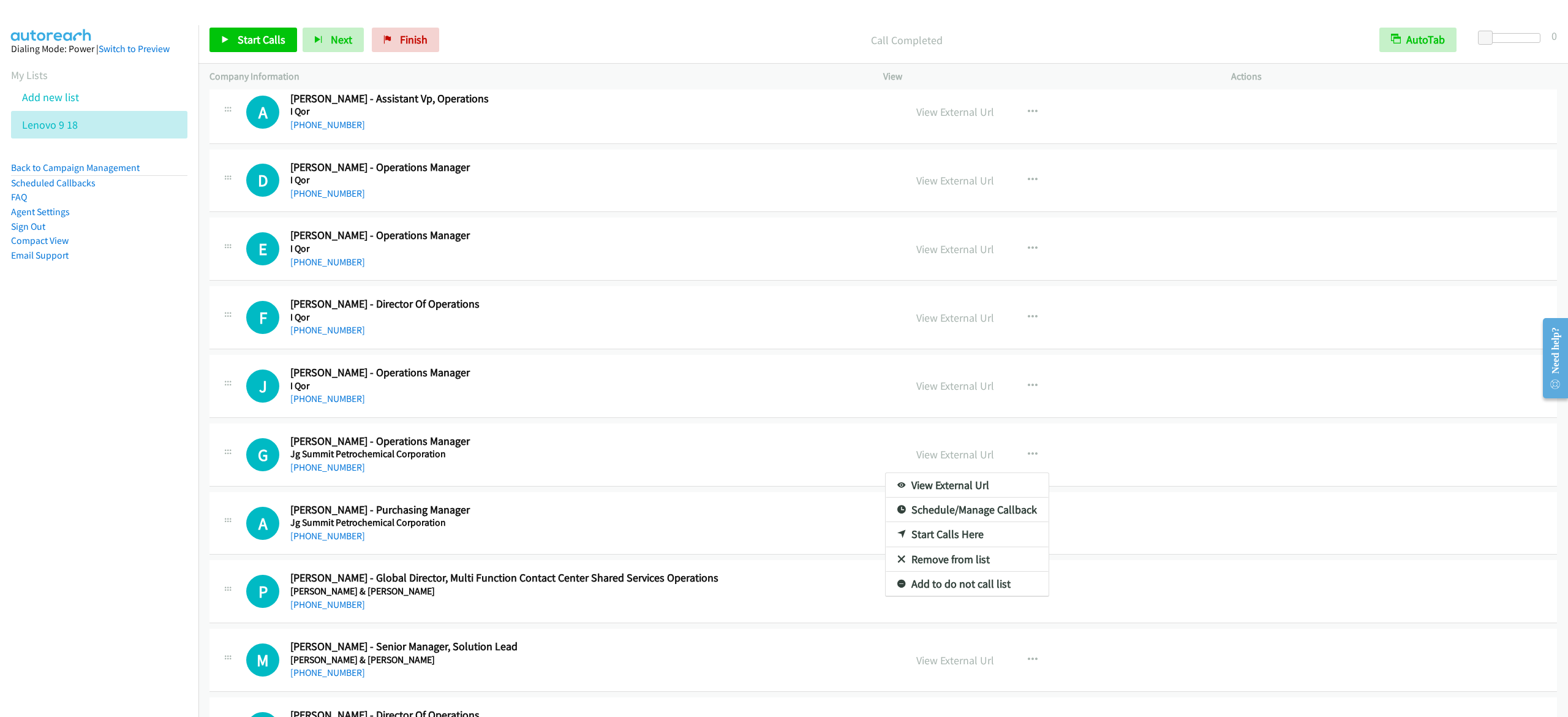
click at [968, 546] on link "Start Calls Here" at bounding box center [967, 534] width 163 height 24
click at [264, 43] on span "Start Calls" at bounding box center [261, 39] width 48 height 14
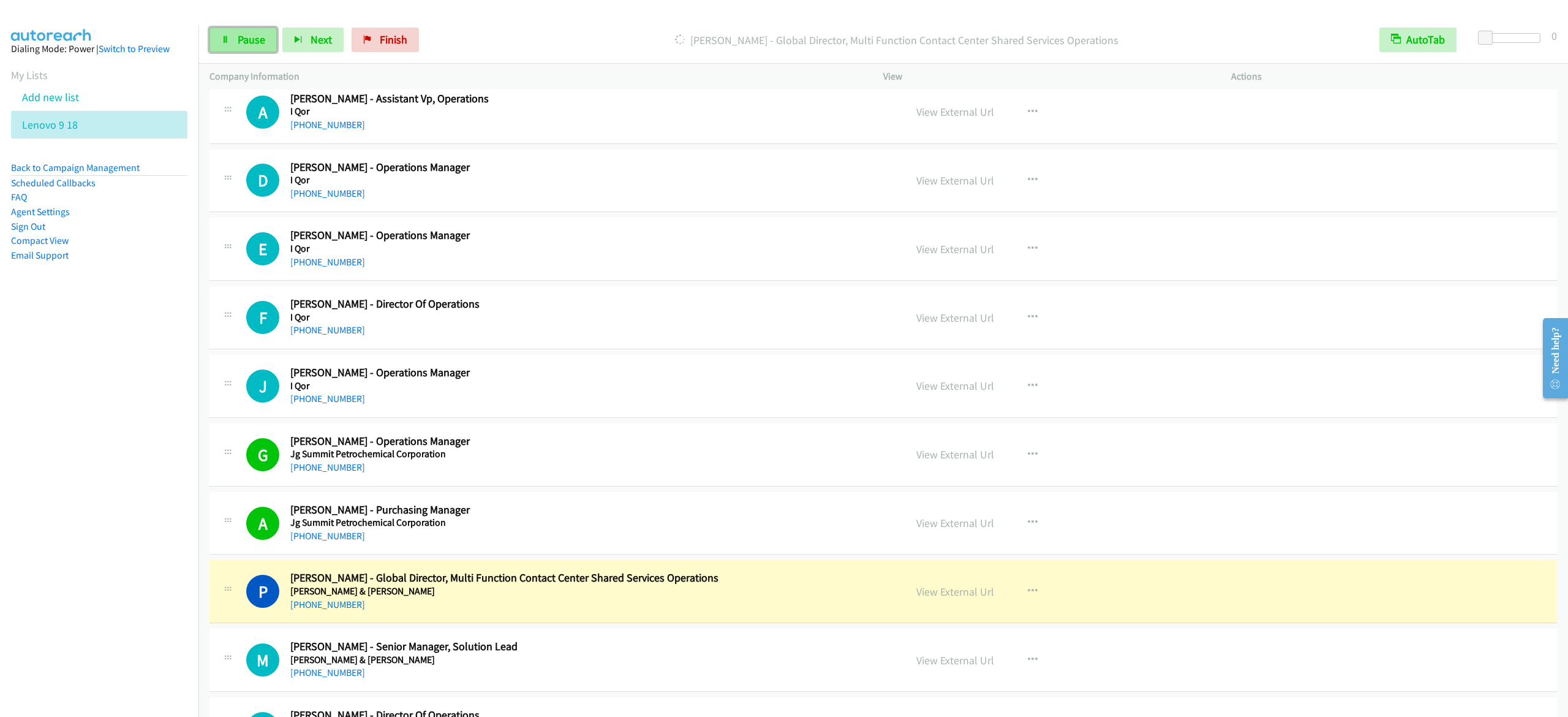
click at [229, 51] on link "Pause" at bounding box center [243, 40] width 68 height 24
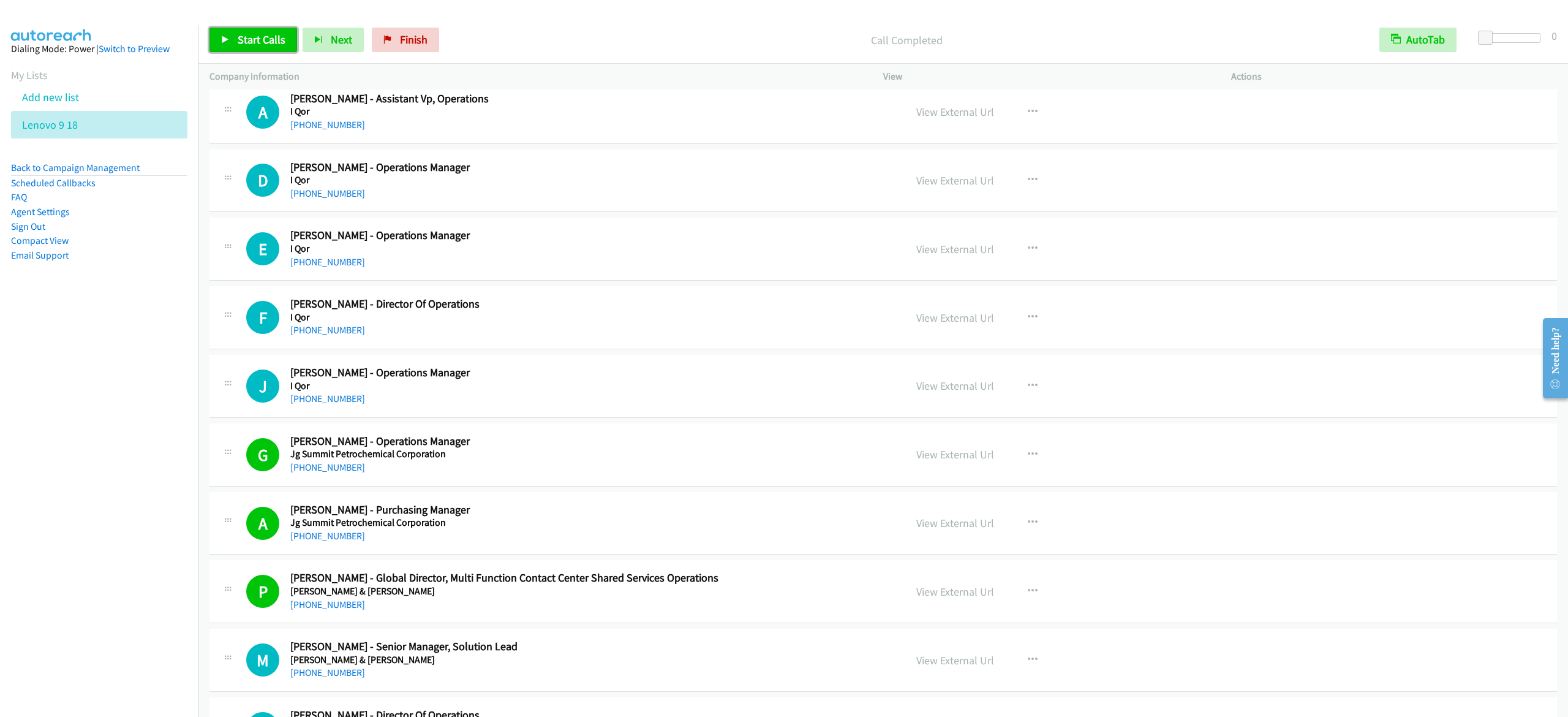
click at [246, 41] on span "Start Calls" at bounding box center [261, 39] width 48 height 14
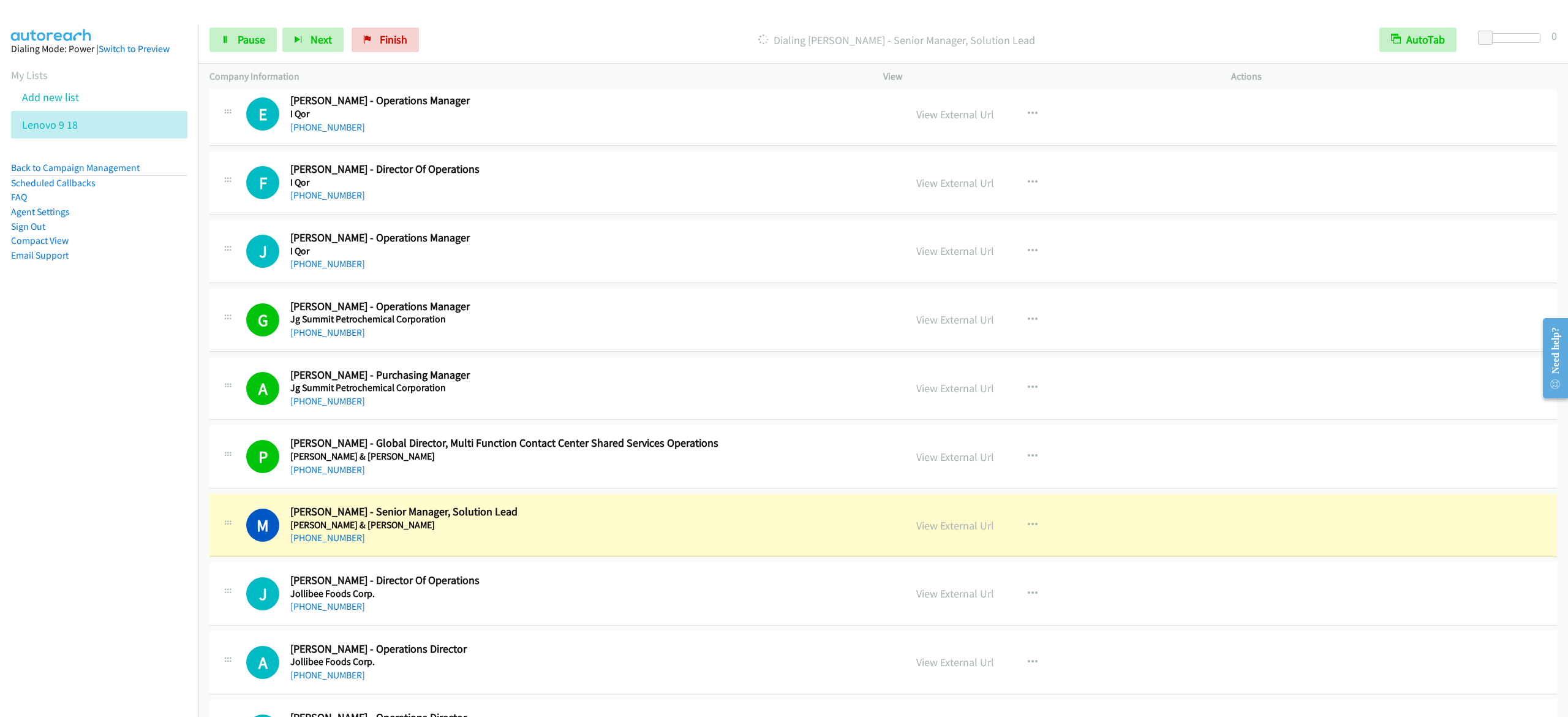
scroll to position [7110, 0]
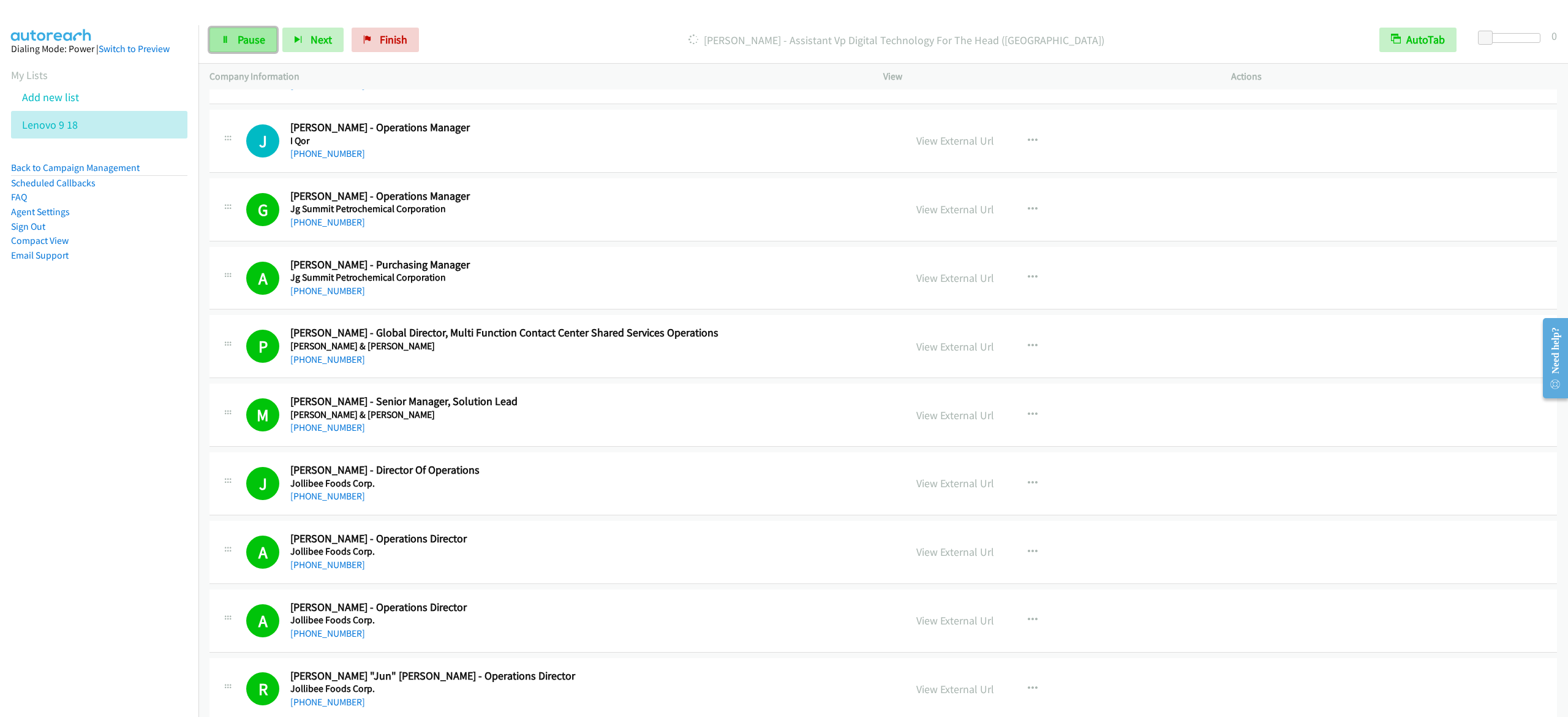
click at [241, 44] on span "Pause" at bounding box center [251, 39] width 27 height 14
click at [218, 43] on link "Start Calls" at bounding box center [252, 40] width 88 height 24
click at [250, 36] on span "Pause" at bounding box center [251, 39] width 27 height 14
click at [203, 46] on div "Start Calls Pause Next Finish Call Completed AutoTab AutoTab 0" at bounding box center [883, 41] width 1369 height 47
click at [216, 45] on link "Start Calls" at bounding box center [252, 40] width 88 height 24
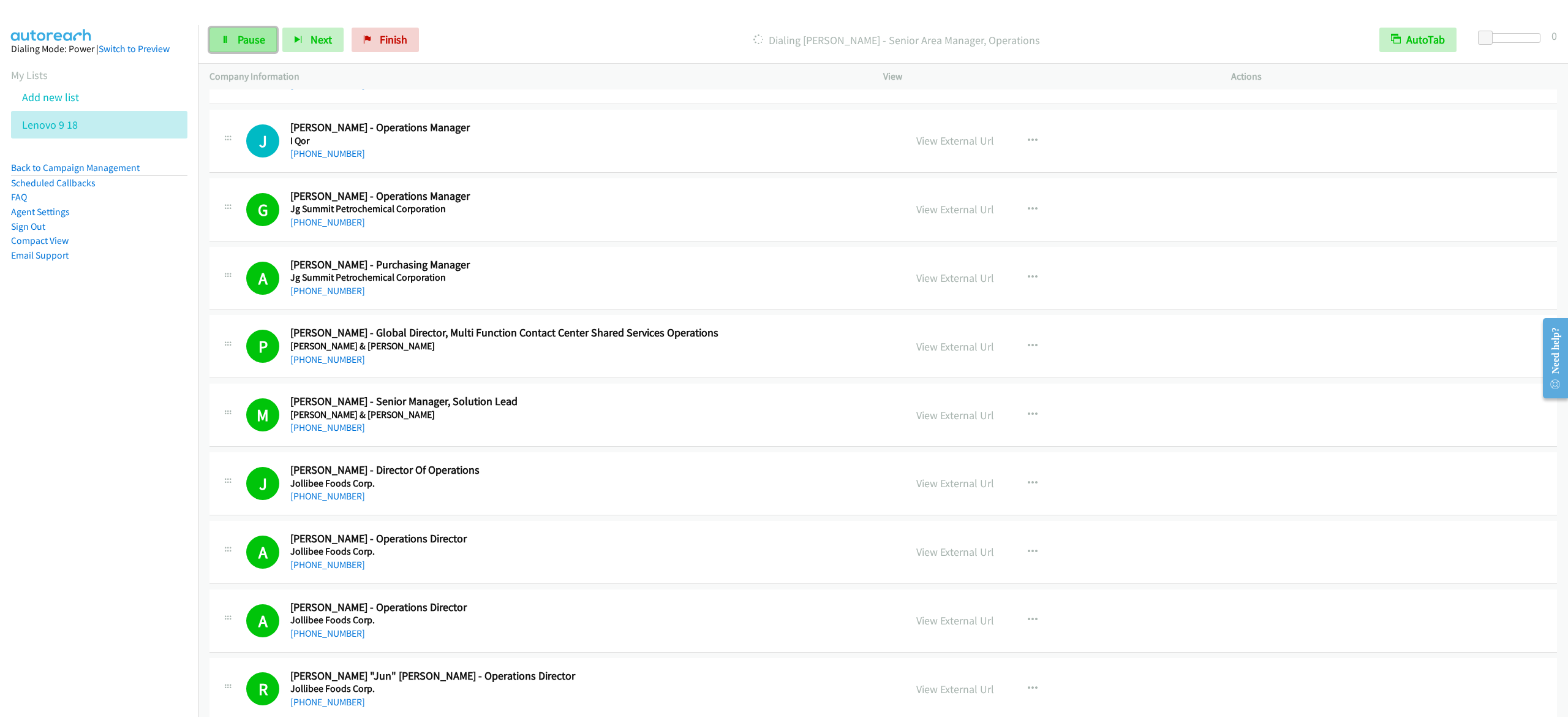
click at [245, 45] on span "Pause" at bounding box center [251, 39] width 27 height 14
click at [240, 34] on span "Start Calls" at bounding box center [261, 39] width 48 height 14
click at [255, 41] on span "Pause" at bounding box center [251, 39] width 27 height 14
click at [233, 34] on link "Start Calls" at bounding box center [252, 40] width 88 height 24
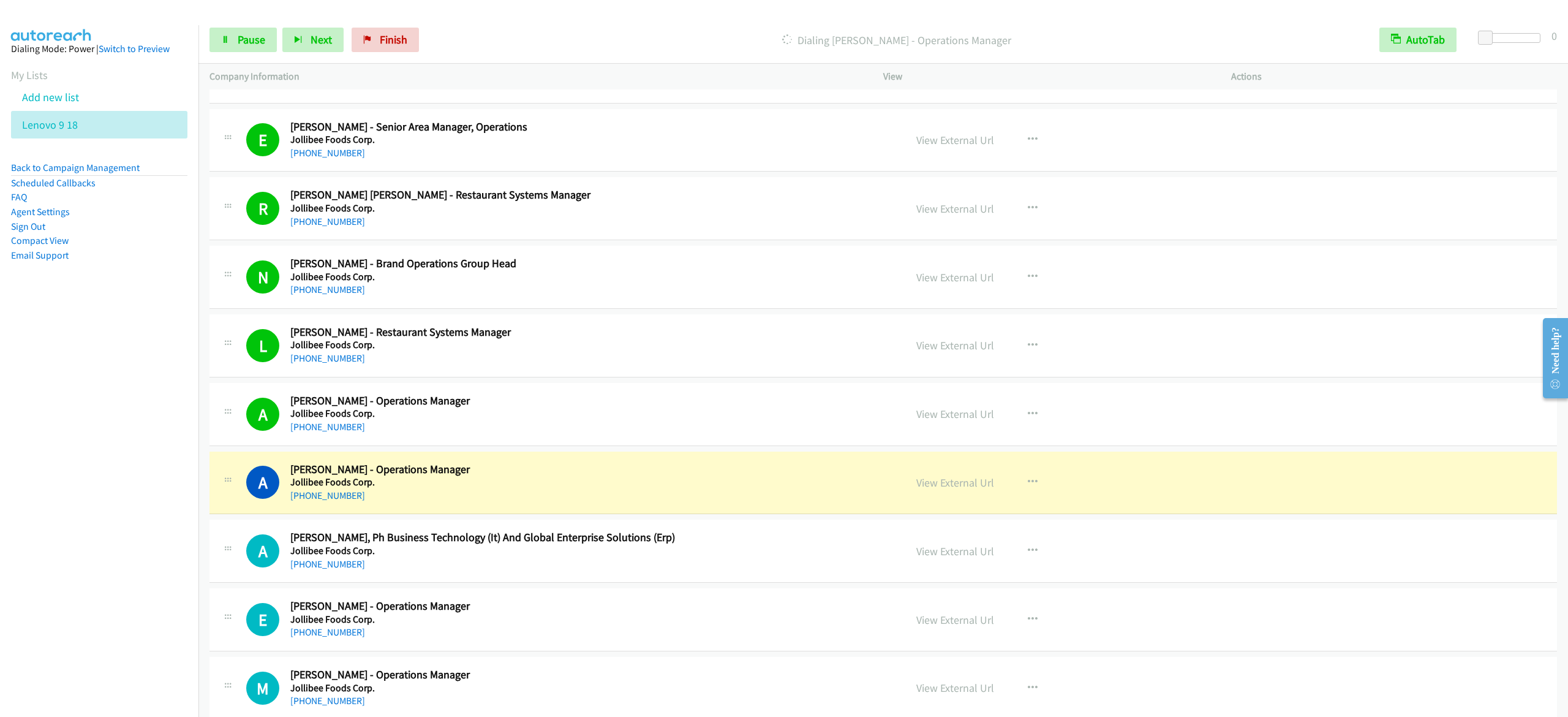
scroll to position [8825, 0]
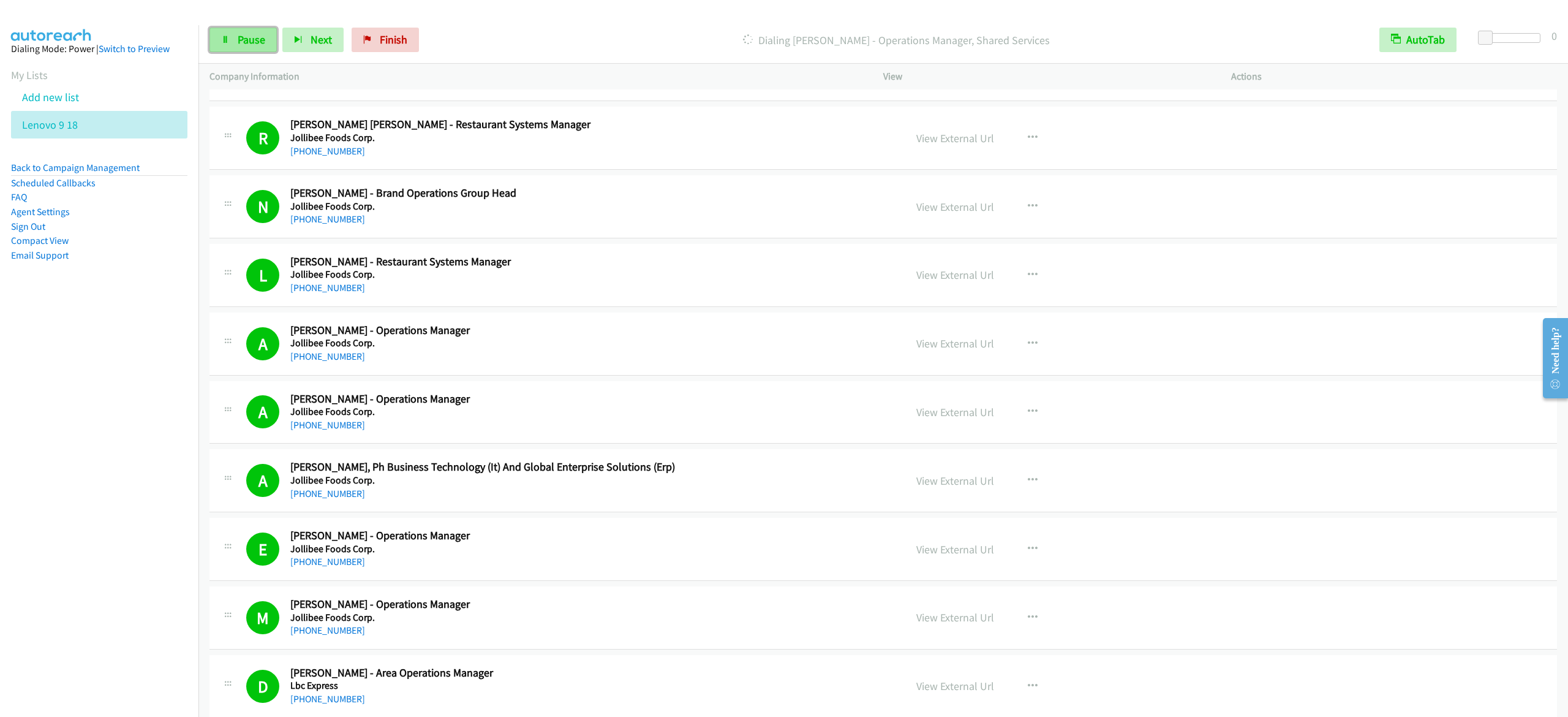
click at [253, 46] on link "Pause" at bounding box center [243, 40] width 68 height 24
click at [262, 40] on span "Start Calls" at bounding box center [261, 39] width 48 height 14
click at [216, 43] on link "Pause" at bounding box center [243, 40] width 68 height 24
click at [277, 43] on span "Start Calls" at bounding box center [261, 39] width 48 height 14
click at [265, 37] on link "Pause" at bounding box center [243, 40] width 68 height 24
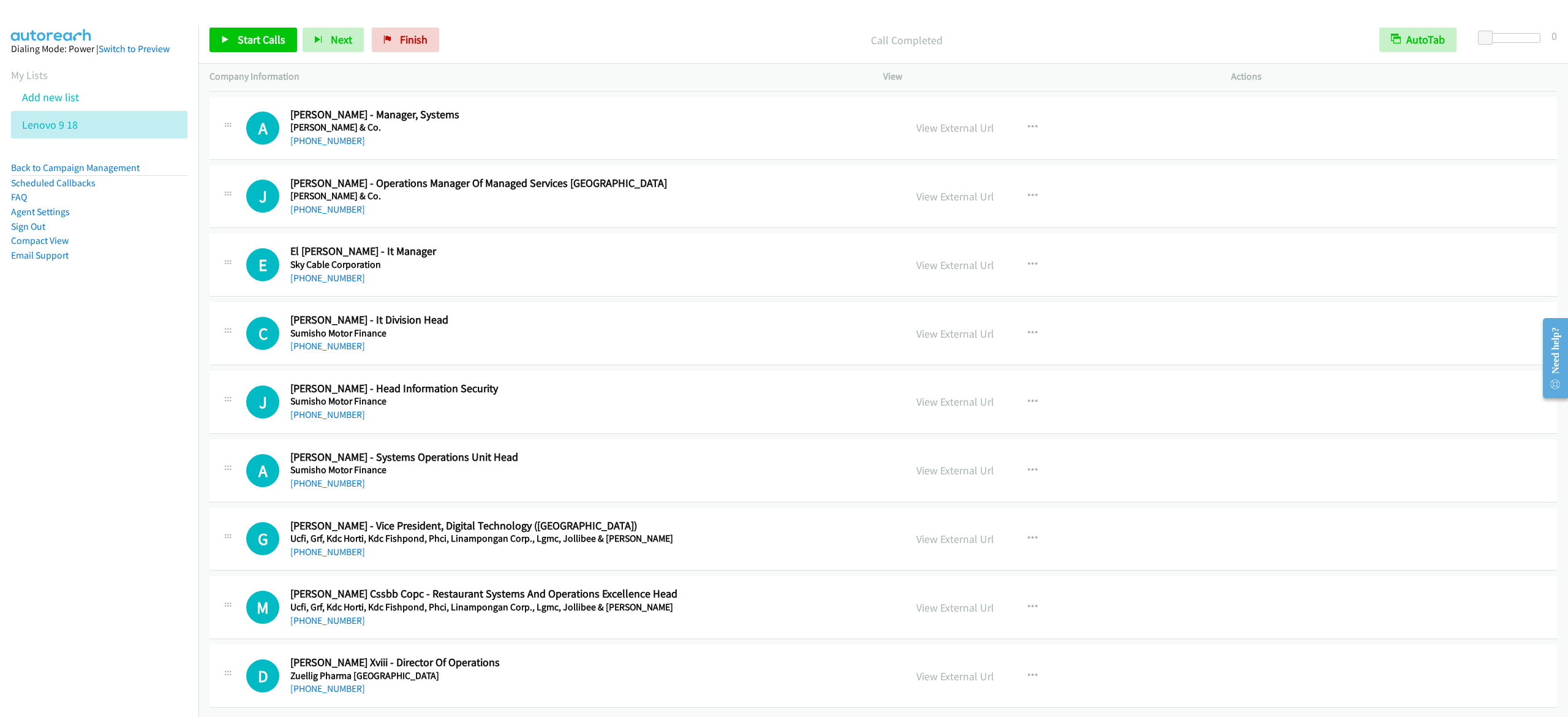
scroll to position [12043, 0]
click at [235, 48] on link "Start Calls" at bounding box center [252, 40] width 88 height 24
drag, startPoint x: 220, startPoint y: 41, endPoint x: 244, endPoint y: 34, distance: 25.0
click at [221, 41] on icon at bounding box center [225, 40] width 8 height 8
click at [278, 34] on span "Start Calls" at bounding box center [261, 39] width 48 height 14
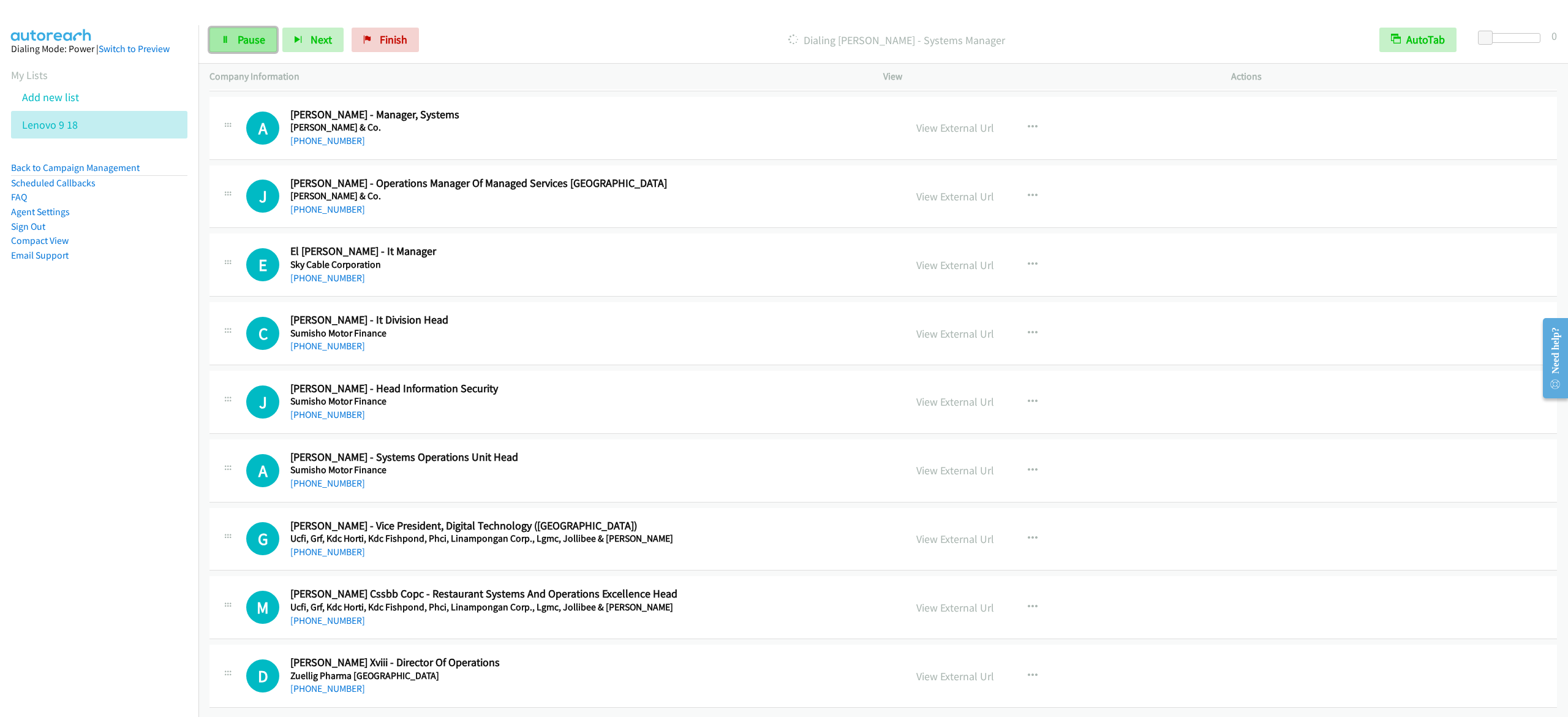
click at [235, 40] on link "Pause" at bounding box center [243, 40] width 68 height 24
click at [235, 40] on link "Start Calls" at bounding box center [252, 40] width 88 height 24
click at [243, 27] on link "Pause" at bounding box center [243, 40] width 68 height 24
click at [262, 32] on link "Start Calls" at bounding box center [252, 40] width 88 height 24
click at [250, 34] on span "Pause" at bounding box center [251, 39] width 27 height 14
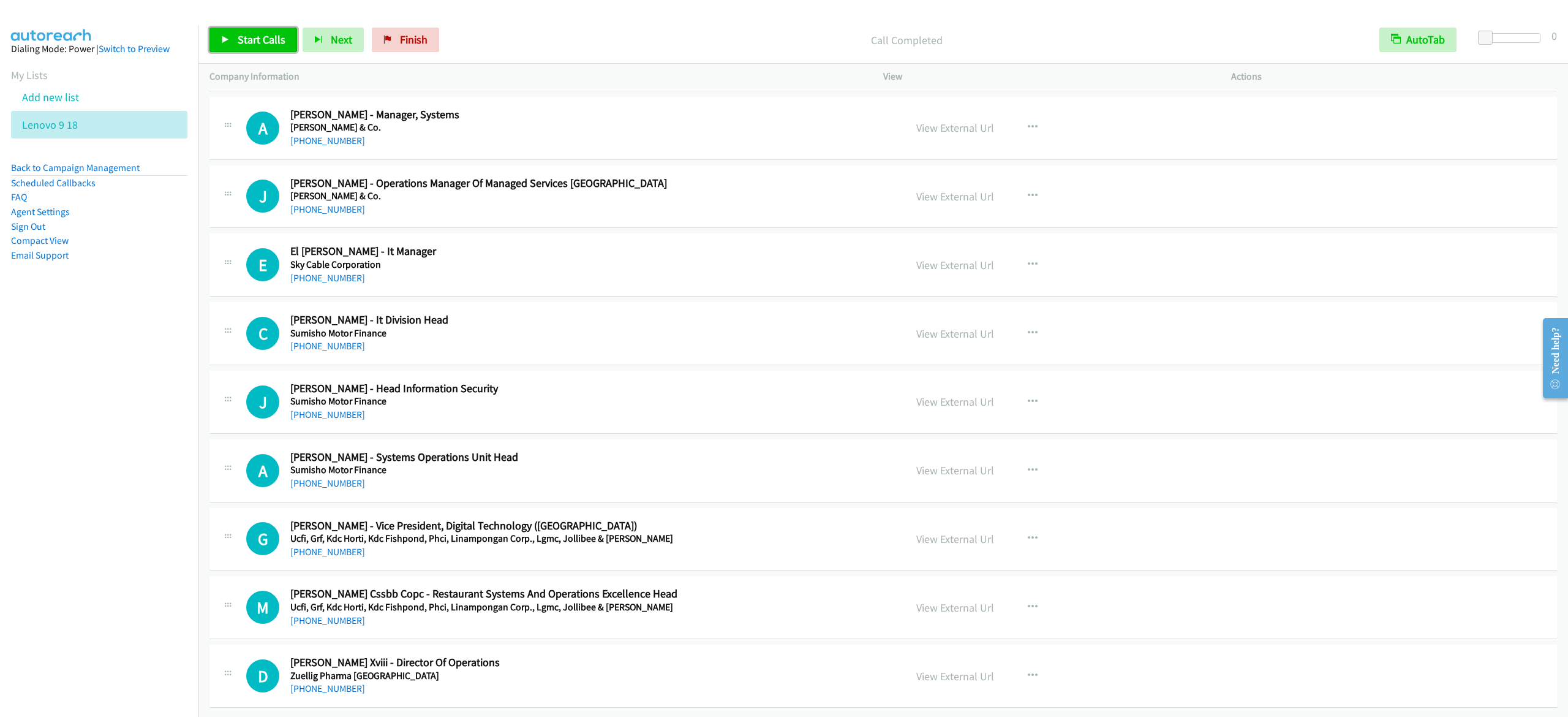
click at [272, 39] on span "Start Calls" at bounding box center [261, 39] width 48 height 14
click at [246, 31] on link "Pause" at bounding box center [243, 40] width 68 height 24
click at [246, 43] on span "Start Calls" at bounding box center [261, 39] width 48 height 14
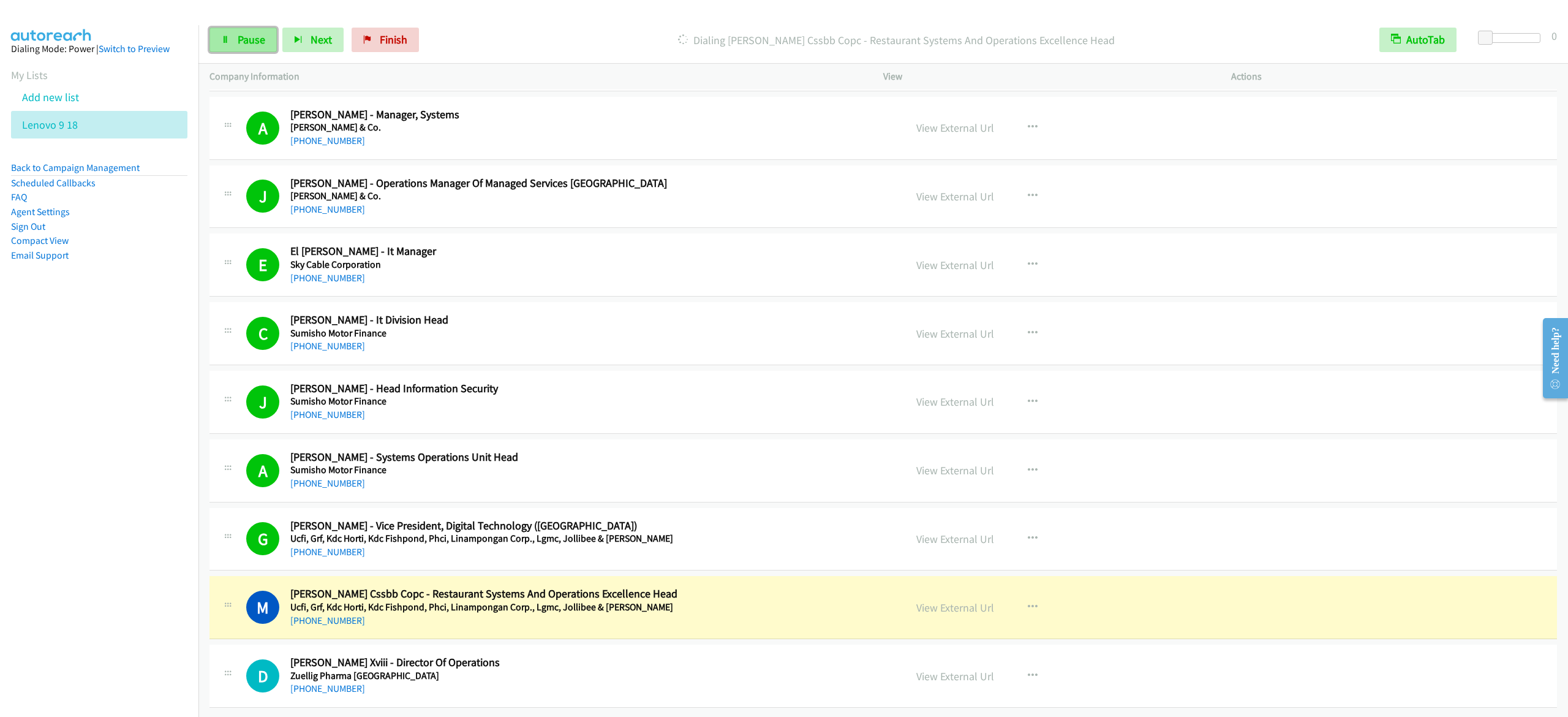
click at [248, 41] on span "Pause" at bounding box center [251, 39] width 27 height 14
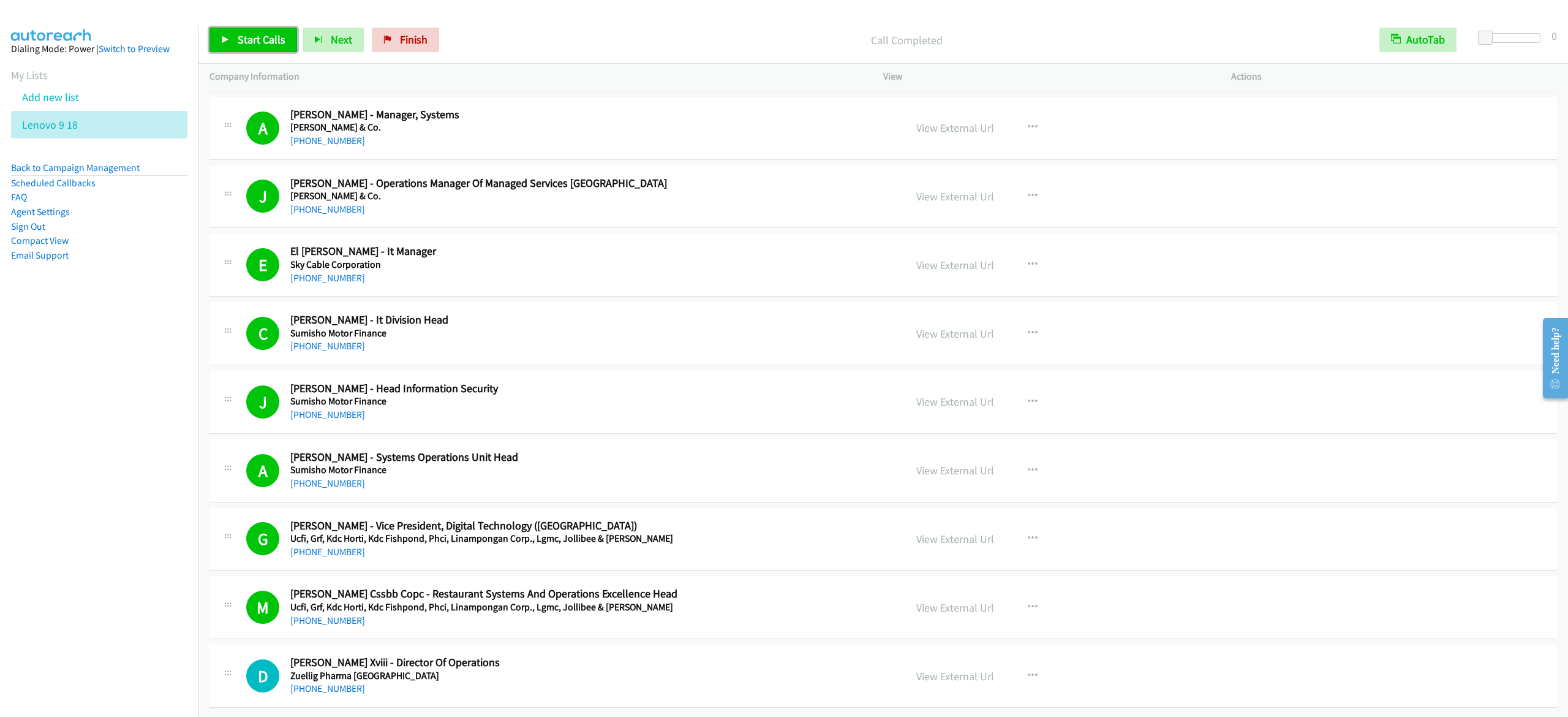
click at [268, 31] on link "Start Calls" at bounding box center [252, 40] width 88 height 24
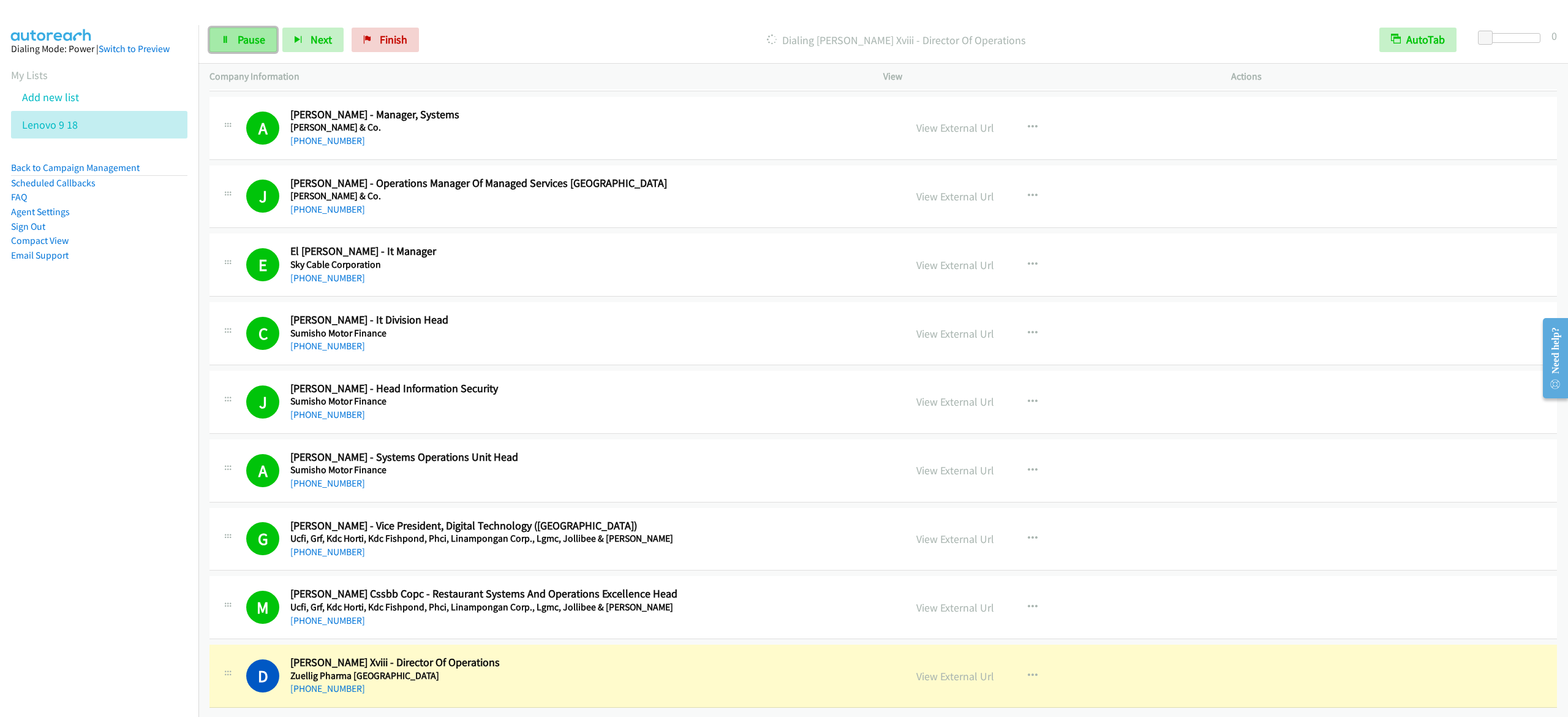
click at [260, 38] on span "Pause" at bounding box center [251, 39] width 27 height 14
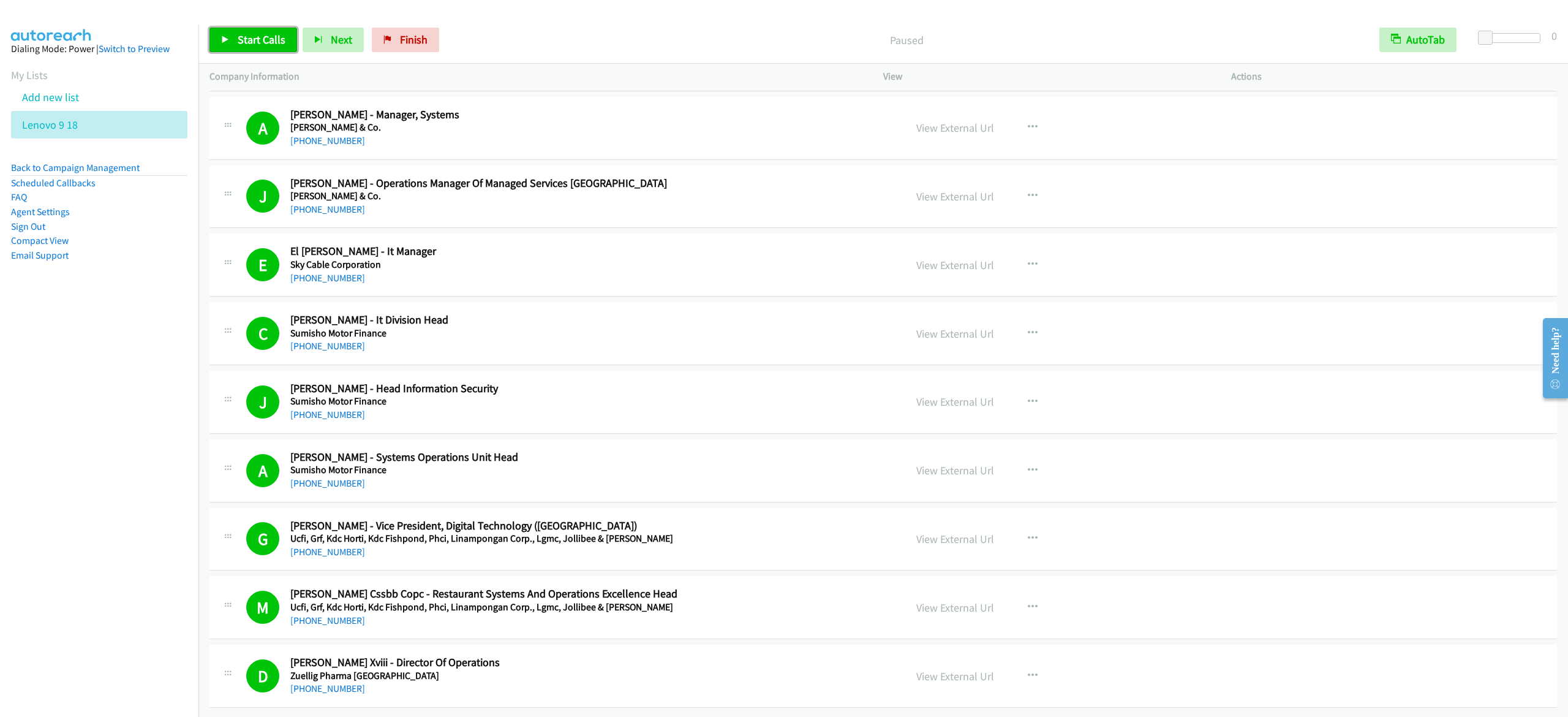
click at [227, 34] on link "Start Calls" at bounding box center [252, 40] width 88 height 24
click at [249, 36] on span "Pause" at bounding box center [251, 39] width 27 height 14
